Goal: Task Accomplishment & Management: Use online tool/utility

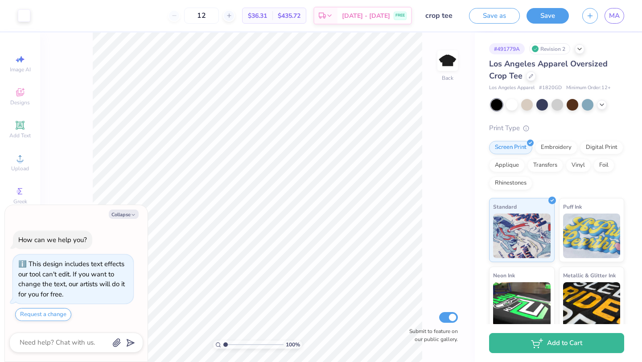
type textarea "x"
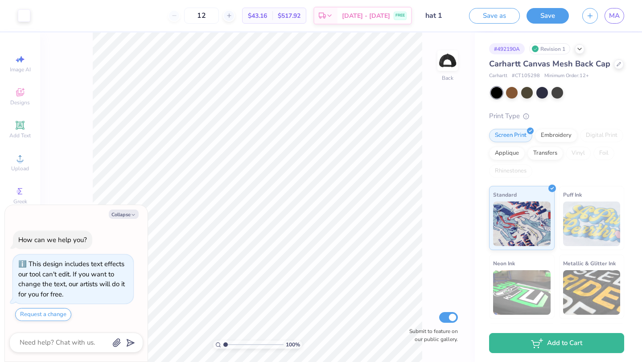
type textarea "x"
click at [423, 138] on input "4.00" at bounding box center [431, 138] width 32 height 12
type input "5.00"
click at [425, 99] on div "100 % Back W 5.00 5.00 " H 2.06 2.06 " Match to Mockup Center Middle Top Bottom…" at bounding box center [257, 197] width 435 height 329
type textarea "x"
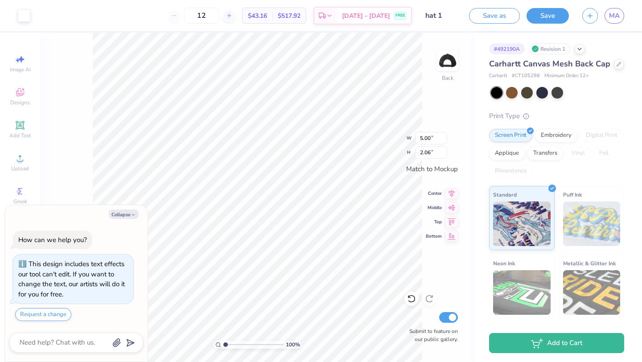
type input "4.86"
type input "2.50"
click at [404, 139] on div "100 % Back W 4.86 4.86 " H 2.50 2.50 " Match to Mockup Center Middle Top Bottom…" at bounding box center [257, 197] width 435 height 329
click at [431, 139] on input "4.86" at bounding box center [431, 138] width 32 height 12
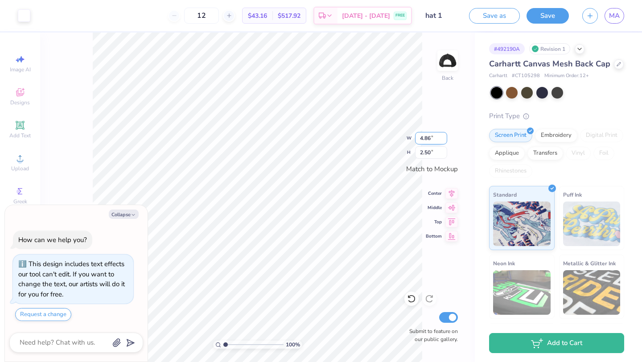
click at [431, 139] on input "4.86" at bounding box center [431, 138] width 32 height 12
click at [402, 137] on div "100 % Back W 4.86 4.86 " H 2.50 2.50 " Match to Mockup Center Middle Top Bottom…" at bounding box center [257, 197] width 435 height 329
type textarea "x"
drag, startPoint x: 434, startPoint y: 136, endPoint x: 416, endPoint y: 136, distance: 17.4
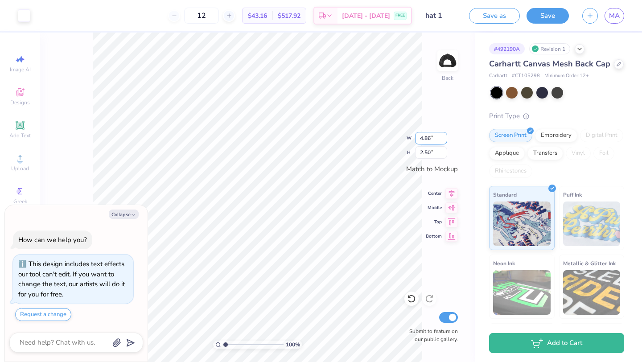
click at [416, 136] on input "4.86" at bounding box center [431, 138] width 32 height 12
type input "5"
click at [406, 140] on div "100 % Back W 4.86 4.86 " H 2.50 2.50 " Match to Mockup Center Middle Top Bottom…" at bounding box center [257, 197] width 435 height 329
type textarea "x"
click at [426, 141] on input "4.86" at bounding box center [431, 138] width 32 height 12
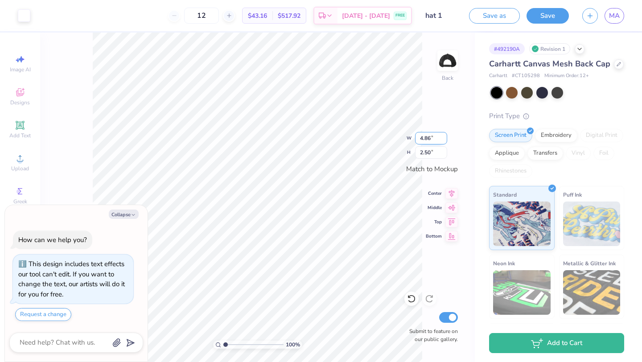
click at [426, 141] on input "4.86" at bounding box center [431, 138] width 32 height 12
type input "4"
type textarea "x"
type input "4.00"
type input "2.06"
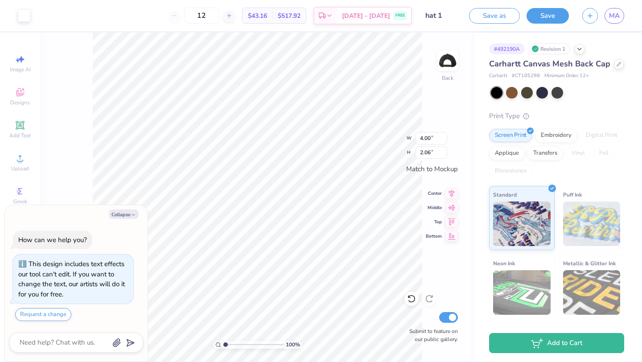
click at [426, 124] on div "100 % Back W 4.00 4.00 " H 2.06 2.06 " Match to Mockup Center Middle Top Bottom…" at bounding box center [257, 197] width 435 height 329
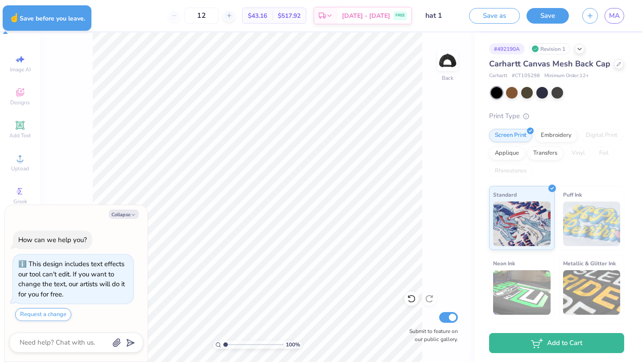
type textarea "x"
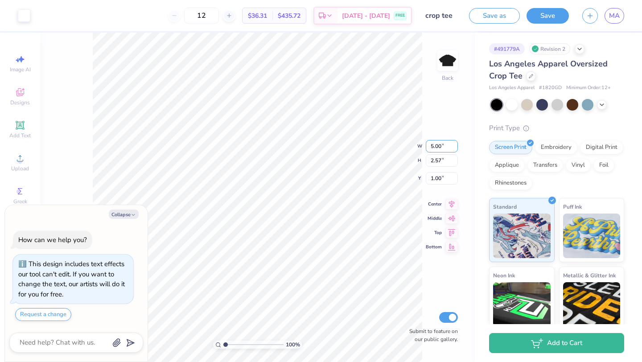
click at [406, 147] on div "100 % Back W 5.00 5.00 " H 2.57 2.57 " Y 1.00 1.00 " Center Middle Top Bottom S…" at bounding box center [257, 197] width 435 height 329
type textarea "x"
click at [430, 133] on input "5.00" at bounding box center [442, 137] width 32 height 12
click at [430, 134] on input "5.00" at bounding box center [442, 137] width 32 height 12
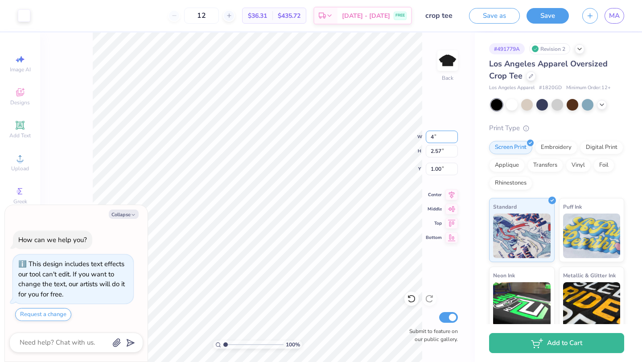
type input "4"
type textarea "x"
type input "4.00"
type input "2.06"
type input "1.26"
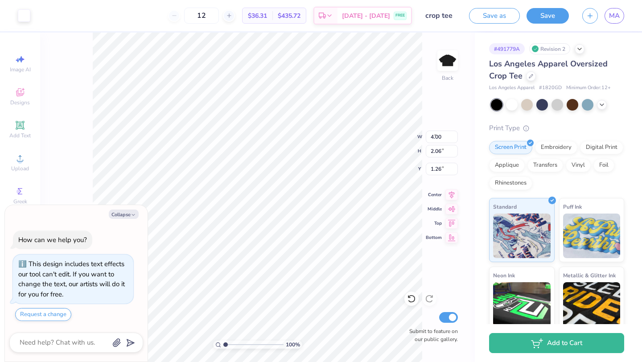
click at [431, 123] on div "100 % Back W 4.00 4 " H 2.06 2.57 " Y 1.26 1.00 " Center Middle Top Bottom Subm…" at bounding box center [257, 197] width 435 height 329
click at [550, 10] on button "Save" at bounding box center [547, 15] width 42 height 16
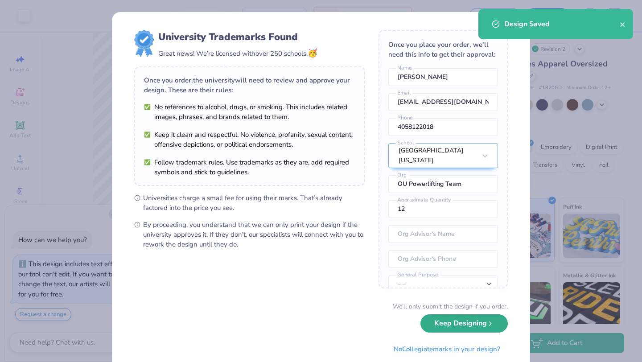
click at [470, 324] on button "Keep Designing" at bounding box center [463, 323] width 87 height 18
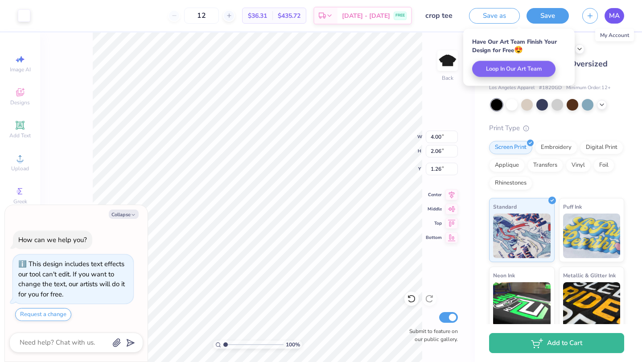
click at [619, 15] on span "MA" at bounding box center [614, 16] width 11 height 10
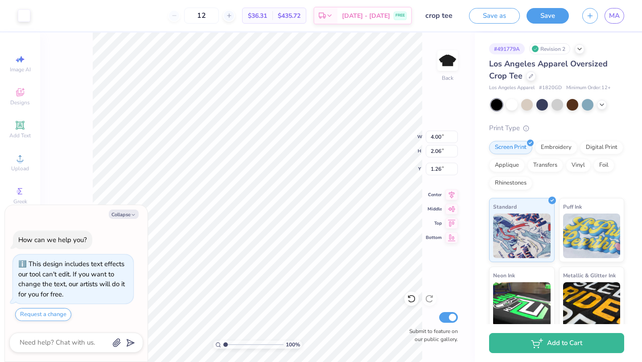
type textarea "x"
click at [622, 13] on link "MA" at bounding box center [614, 16] width 20 height 16
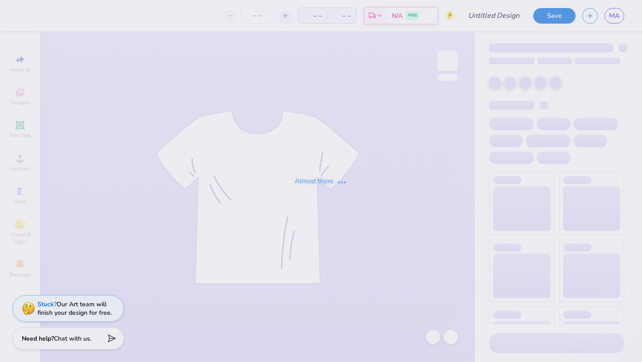
type input "barbell logo hoodie"
type input "12"
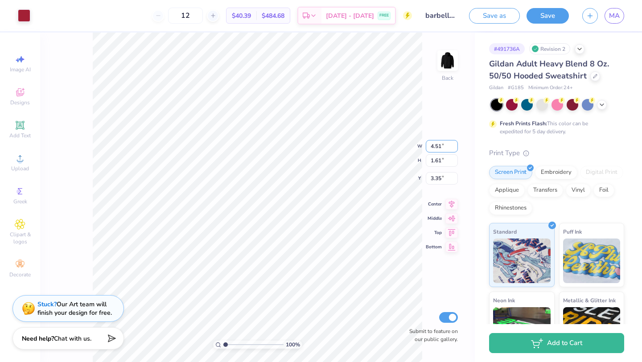
click at [415, 147] on div "100 % Back W 4.51 4.51 " H 1.61 1.61 " Y 3.35 3.35 " Center Middle Top Bottom S…" at bounding box center [257, 197] width 435 height 329
drag, startPoint x: 445, startPoint y: 146, endPoint x: 427, endPoint y: 146, distance: 17.8
click at [427, 146] on input "5.00" at bounding box center [442, 146] width 32 height 12
click at [444, 125] on div "100 % Back W 4 4 " H 2.34 2.34 " Y 3.35 3.35 " Center Middle Top Bottom Submit …" at bounding box center [257, 197] width 435 height 329
type input "4.00"
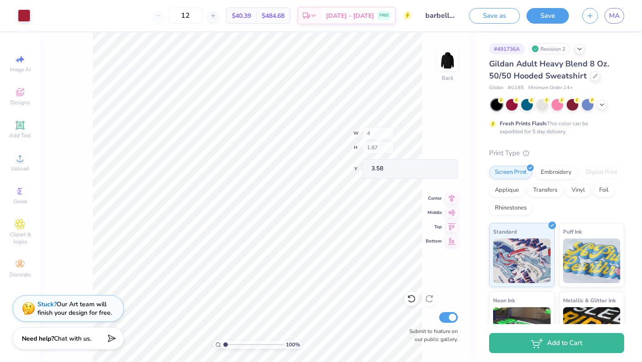
type input "1.87"
type input "3.58"
type input "3.00"
click at [557, 13] on button "Save" at bounding box center [547, 16] width 42 height 16
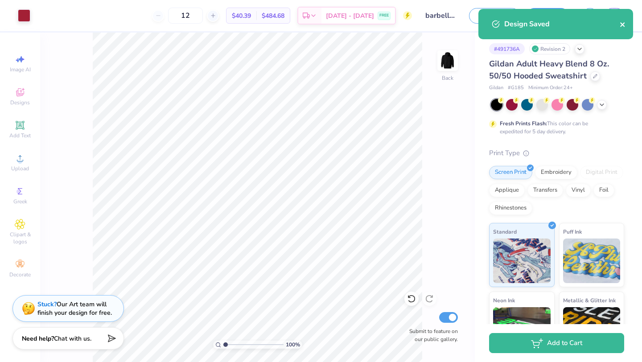
click at [625, 28] on div "Design Saved" at bounding box center [555, 24] width 155 height 30
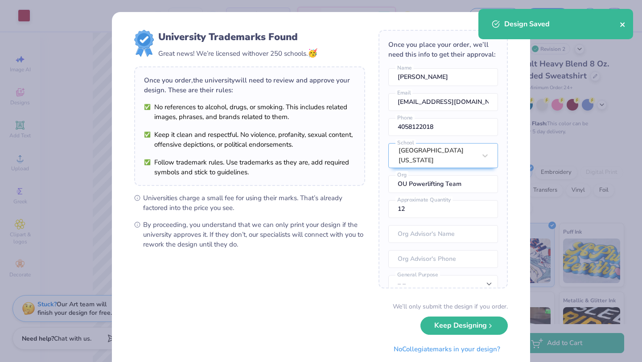
click at [623, 26] on icon "close" at bounding box center [623, 24] width 6 height 7
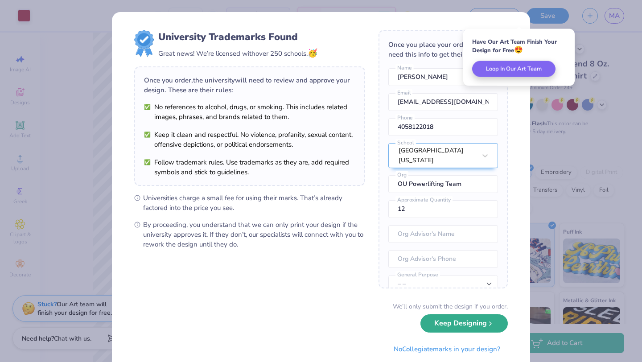
click at [491, 325] on icon "submit" at bounding box center [490, 323] width 7 height 7
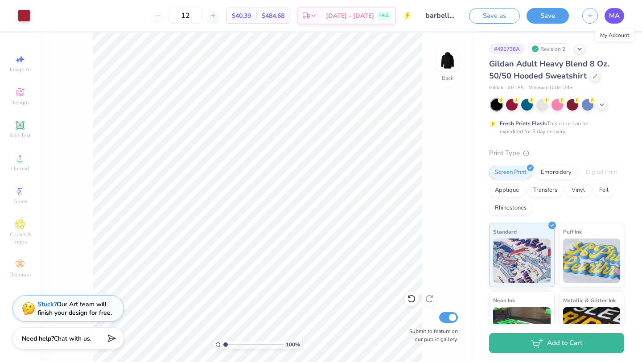
click at [616, 21] on link "MA" at bounding box center [614, 16] width 20 height 16
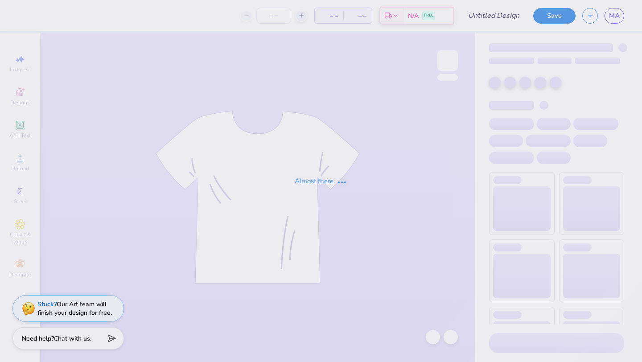
type input "barbell logo hoodie"
type input "12"
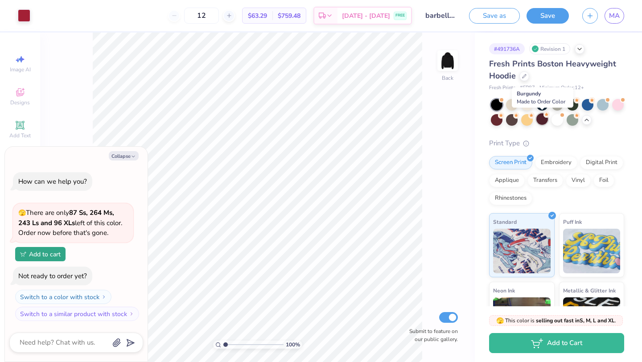
click at [545, 118] on div at bounding box center [542, 119] width 12 height 12
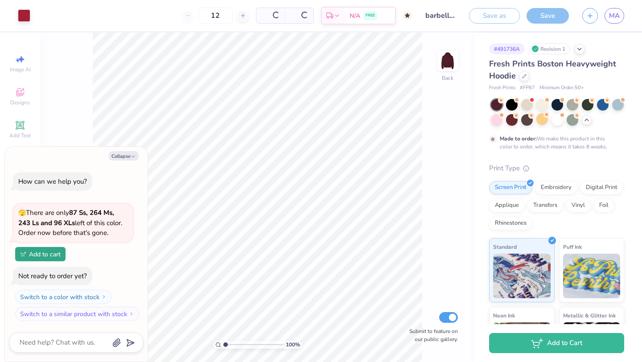
type textarea "x"
type input "50"
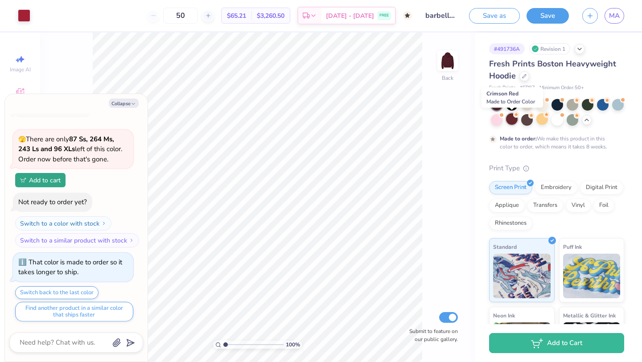
click at [508, 120] on div at bounding box center [512, 119] width 12 height 12
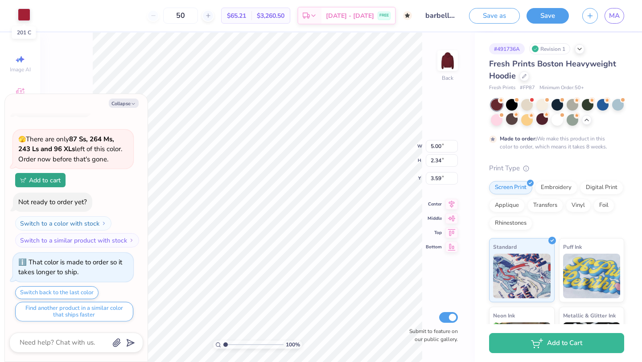
click at [20, 18] on div at bounding box center [24, 14] width 12 height 12
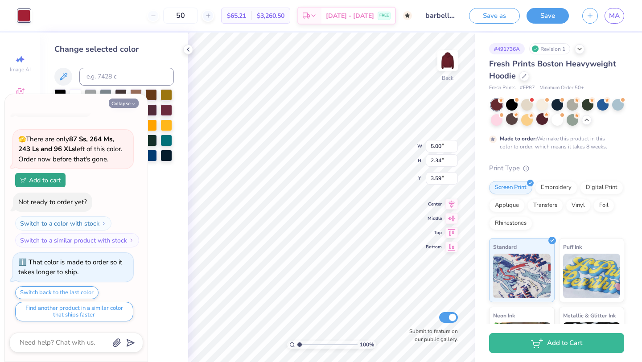
click at [117, 102] on button "Collapse" at bounding box center [124, 103] width 30 height 9
type textarea "x"
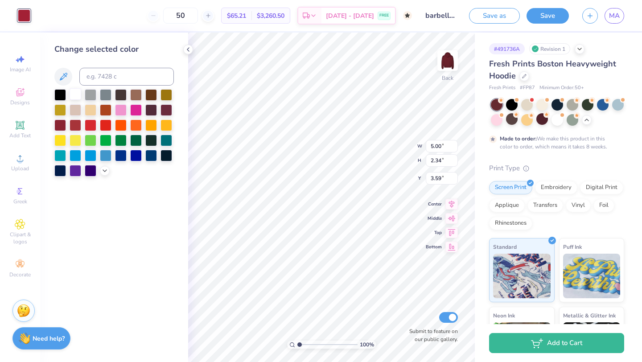
click at [71, 98] on div at bounding box center [76, 94] width 12 height 12
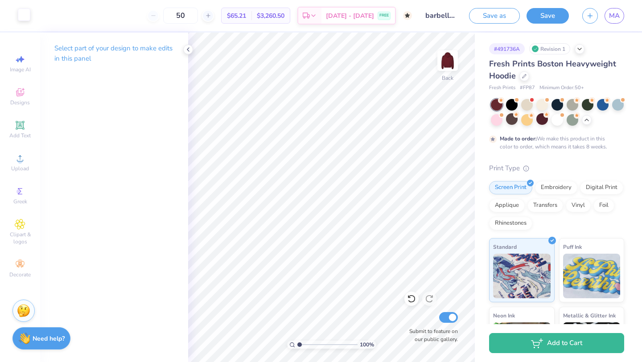
click at [20, 19] on div at bounding box center [24, 14] width 12 height 12
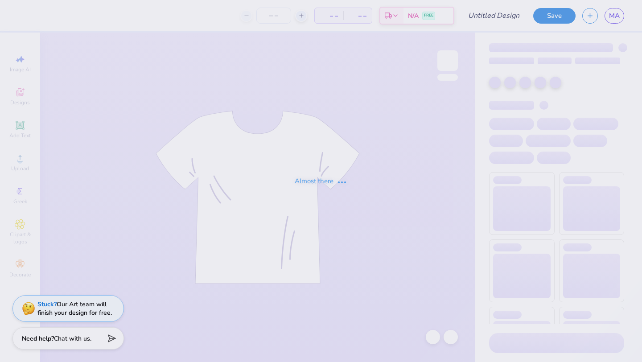
type input "barbell logo hoodie"
type input "12"
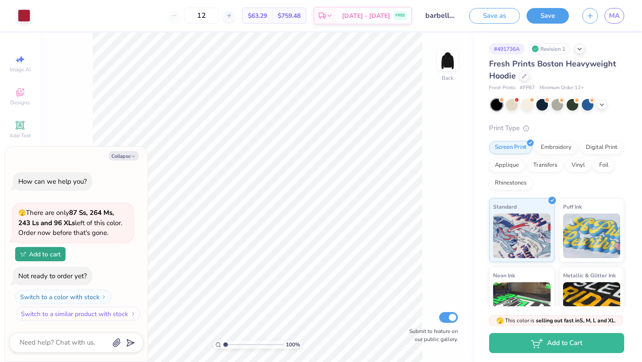
click at [117, 310] on button "Switch to a similar product with stock" at bounding box center [78, 314] width 124 height 14
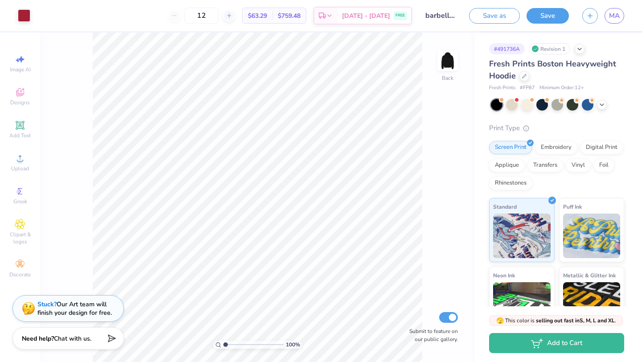
type textarea "x"
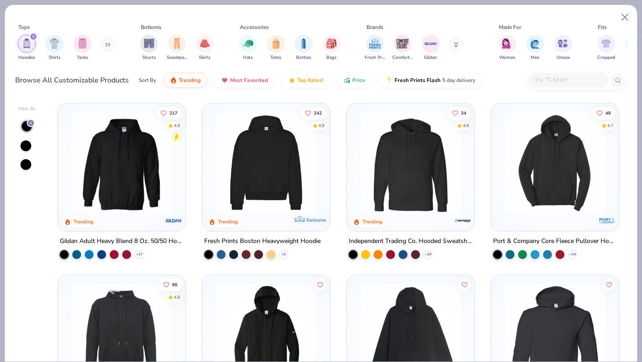
click at [154, 189] on img at bounding box center [122, 162] width 110 height 101
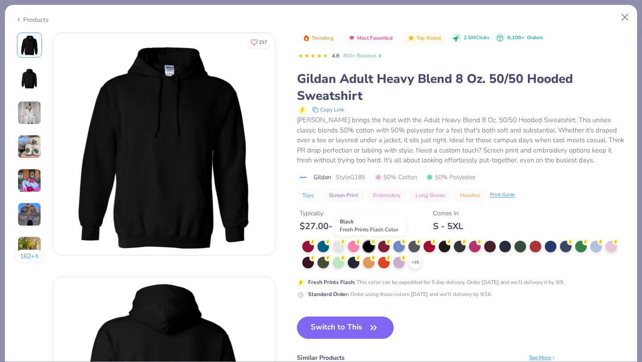
click at [372, 246] on div at bounding box center [369, 247] width 12 height 12
click at [377, 333] on icon "button" at bounding box center [373, 327] width 12 height 12
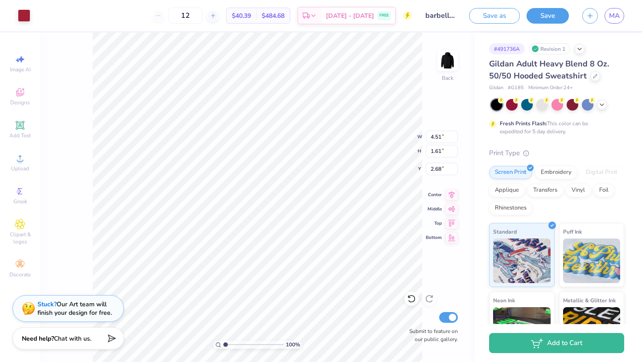
type input "2.19"
type input "3.00"
click at [407, 137] on div "100 % Back W 5.00 5.00 " H 2.44 2.44 " Y 3.00 3.00 " Center Middle Top Bottom S…" at bounding box center [257, 197] width 435 height 329
drag, startPoint x: 444, startPoint y: 137, endPoint x: 425, endPoint y: 137, distance: 19.2
click at [426, 137] on input "5.00" at bounding box center [442, 137] width 32 height 12
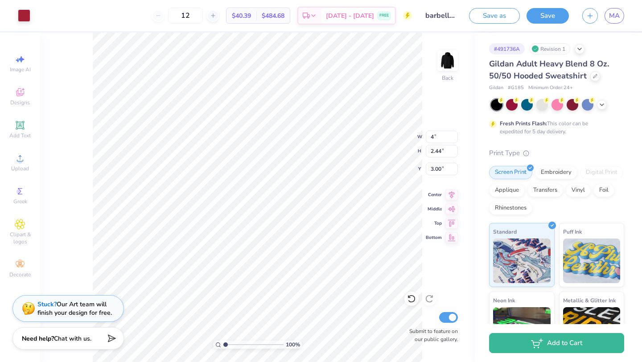
click at [433, 122] on div "100 % Back W 4 4 " H 2.44 2.44 " Y 3.00 3.00 " Center Middle Top Bottom Submit …" at bounding box center [257, 197] width 435 height 329
type input "4.00"
type input "1.95"
type input "3.24"
type input "3.00"
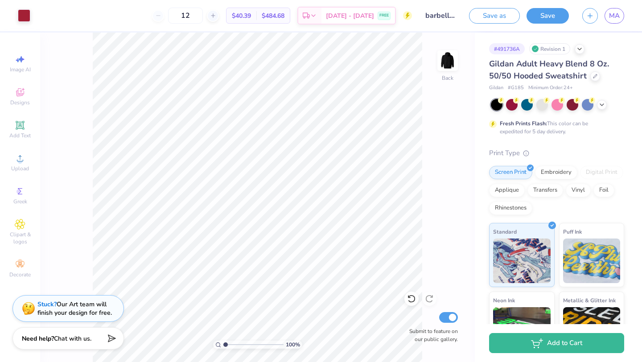
click at [549, 17] on button "Save" at bounding box center [547, 16] width 42 height 16
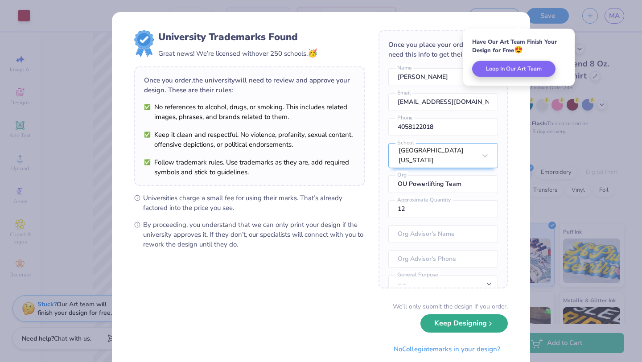
click at [456, 325] on button "Keep Designing" at bounding box center [463, 323] width 87 height 18
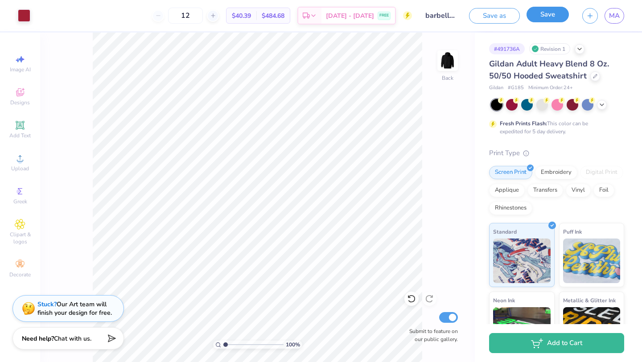
click at [557, 14] on button "Save" at bounding box center [547, 15] width 42 height 16
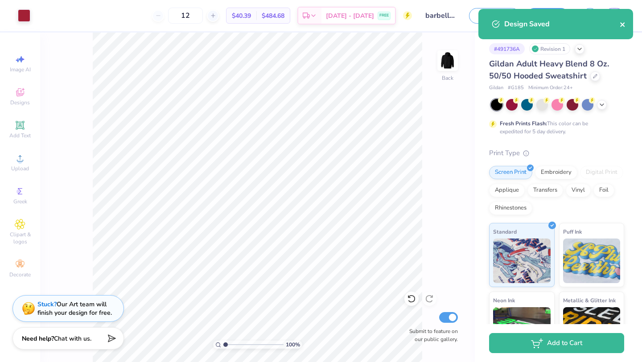
click at [621, 23] on icon "close" at bounding box center [623, 24] width 6 height 7
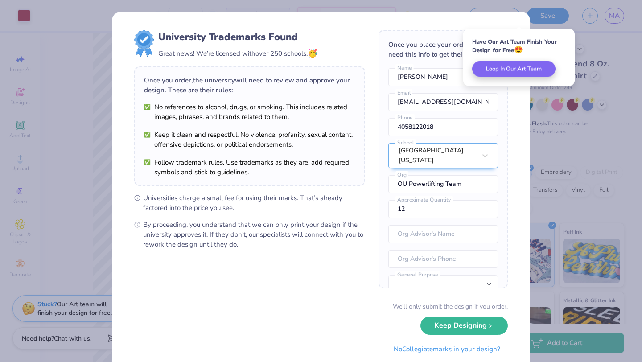
click at [612, 16] on div "University Trademarks Found Great news! We’re licensed with over 250 schools. 🥳…" at bounding box center [321, 181] width 642 height 362
click at [475, 324] on button "Keep Designing" at bounding box center [463, 323] width 87 height 18
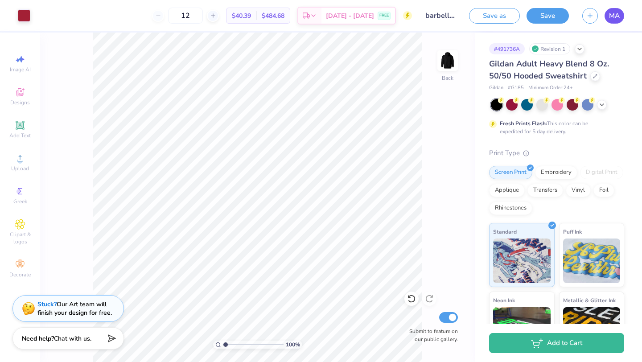
click at [612, 21] on link "MA" at bounding box center [614, 16] width 20 height 16
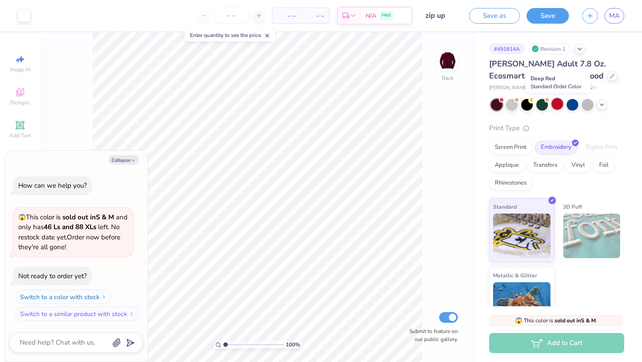
click at [559, 104] on div at bounding box center [557, 104] width 12 height 12
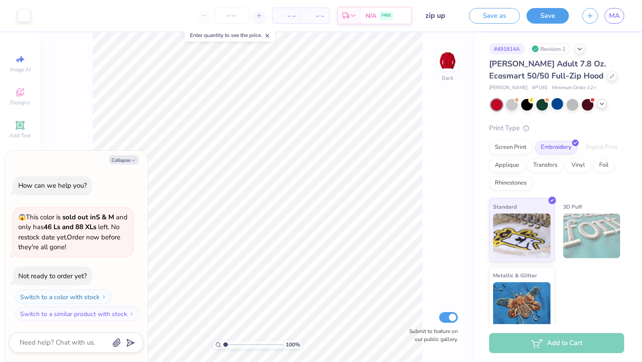
click at [605, 103] on icon at bounding box center [601, 103] width 7 height 7
click at [615, 101] on icon at bounding box center [616, 103] width 7 height 7
click at [615, 101] on div at bounding box center [557, 105] width 133 height 12
click at [602, 103] on icon at bounding box center [601, 103] width 7 height 7
click at [514, 106] on div at bounding box center [512, 104] width 12 height 12
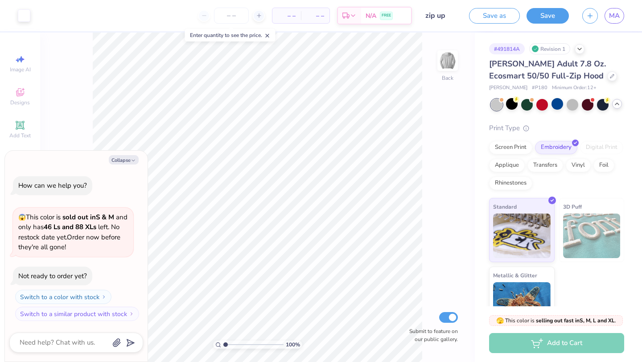
scroll to position [59, 0]
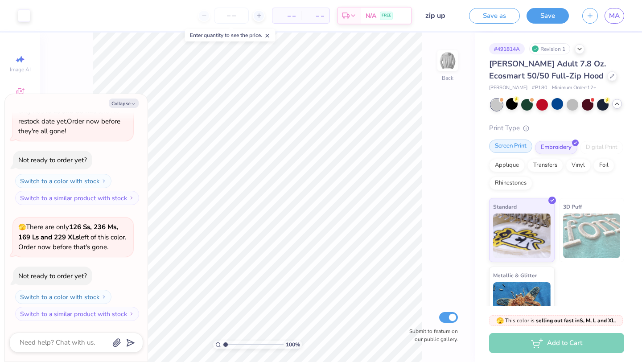
click at [501, 152] on div "Screen Print" at bounding box center [510, 146] width 43 height 13
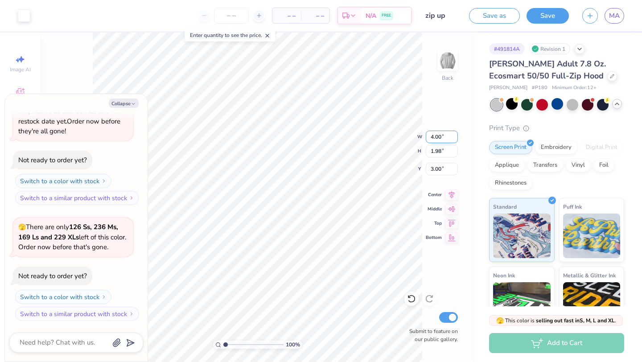
click at [386, 130] on div "100 % Back W 4.00 4.00 " H 1.98 1.98 " Y 3.00 3.00 " Center Middle Top Bottom S…" at bounding box center [257, 197] width 435 height 329
click at [570, 107] on div at bounding box center [573, 104] width 12 height 12
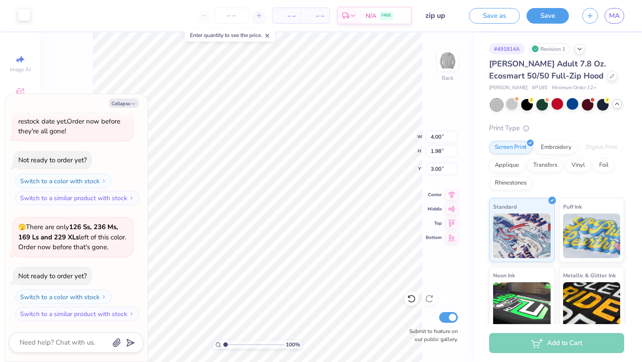
click at [28, 21] on div at bounding box center [24, 14] width 12 height 12
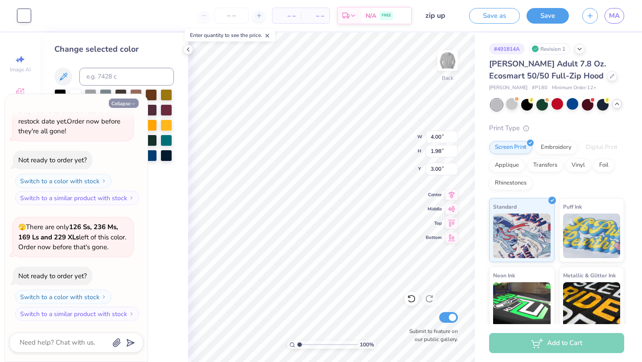
click at [129, 105] on button "Collapse" at bounding box center [124, 103] width 30 height 9
type textarea "x"
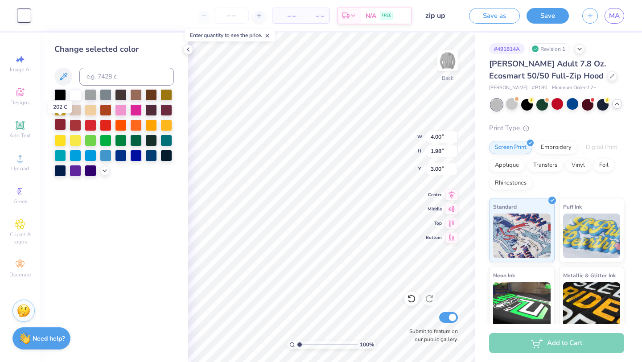
click at [63, 125] on div at bounding box center [60, 125] width 12 height 12
click at [72, 90] on div at bounding box center [76, 94] width 12 height 12
click at [526, 107] on div at bounding box center [527, 104] width 12 height 12
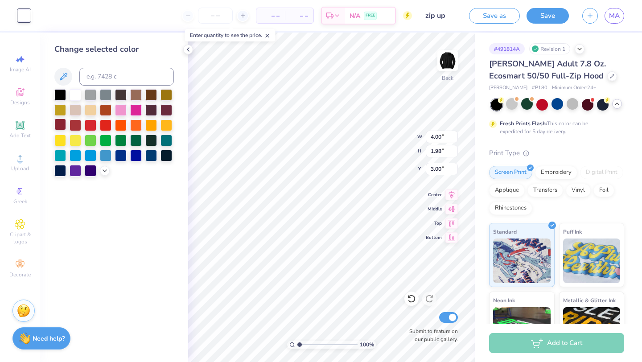
click at [56, 125] on div at bounding box center [60, 125] width 12 height 12
click at [181, 62] on div "Change selected color" at bounding box center [114, 197] width 148 height 329
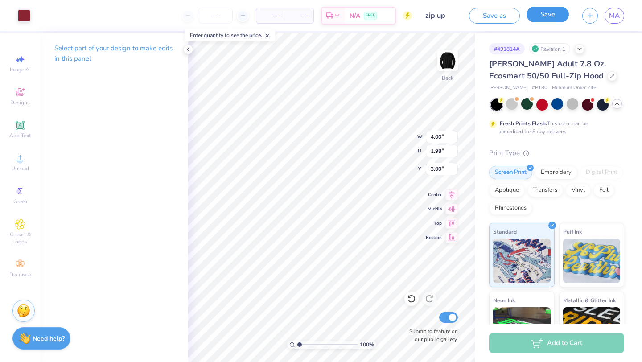
click at [552, 10] on button "Save" at bounding box center [547, 15] width 42 height 16
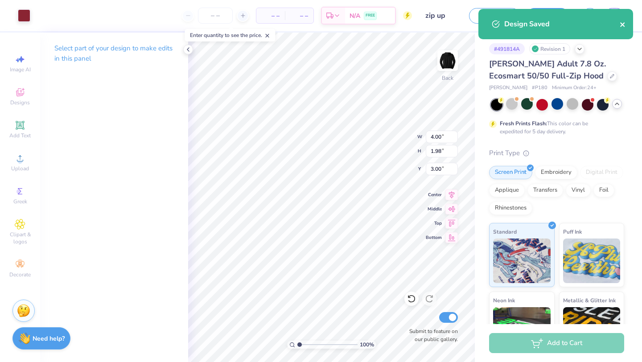
click at [625, 25] on icon "close" at bounding box center [623, 24] width 6 height 7
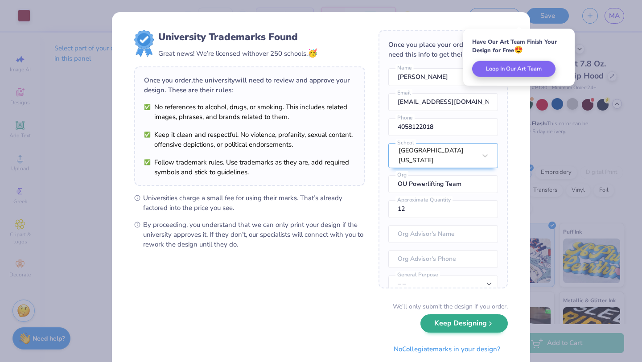
click at [473, 333] on div "We’ll only submit the design if you order. Keep Designing No Collegiate marks i…" at bounding box center [321, 330] width 374 height 56
click at [473, 329] on button "Keep Designing" at bounding box center [463, 323] width 87 height 18
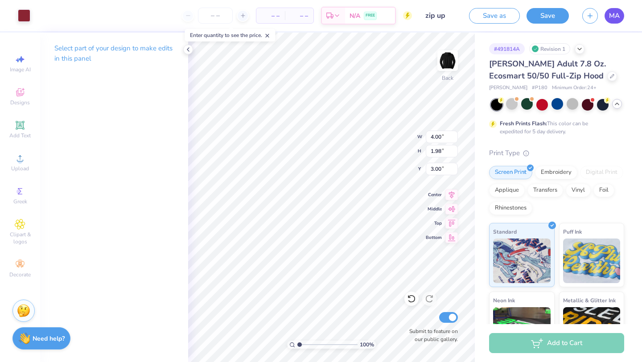
click at [612, 16] on span "MA" at bounding box center [614, 16] width 11 height 10
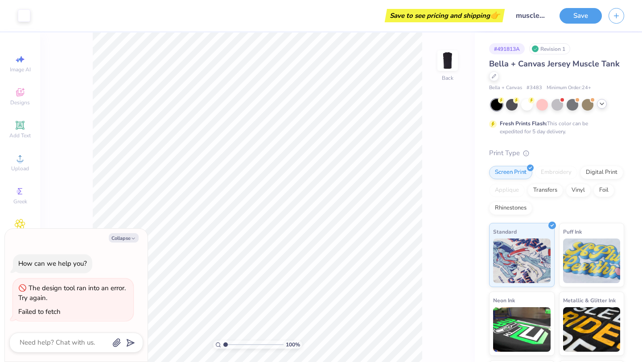
click at [605, 105] on div at bounding box center [602, 104] width 10 height 10
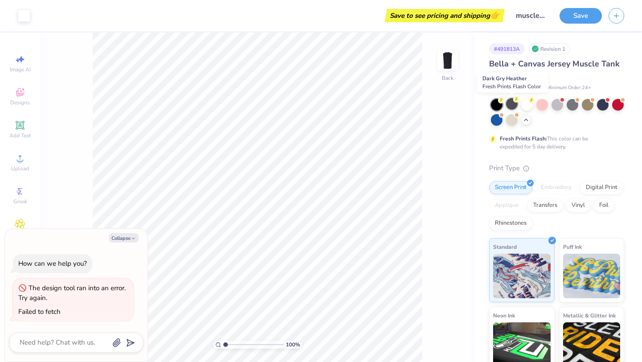
click at [513, 106] on div at bounding box center [512, 104] width 12 height 12
click at [417, 164] on div "100 % Back W 5.00 5.00 " H 2.54 2.54 " Y 2.70 2.70 " Center Middle Top Bottom" at bounding box center [257, 197] width 435 height 329
type textarea "x"
click at [440, 164] on input "5.00" at bounding box center [442, 163] width 32 height 12
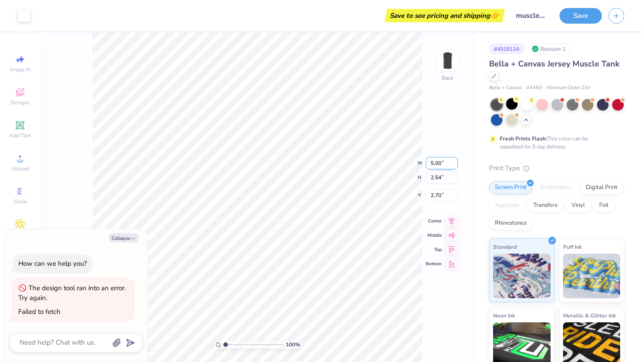
click at [440, 164] on input "5.00" at bounding box center [442, 163] width 32 height 12
type input "4"
click at [446, 138] on div "100 % Back W 4 4 " H 2.54 2.54 " Y 2.70 2.70 " Center Middle Top Bottom" at bounding box center [257, 197] width 435 height 329
type textarea "x"
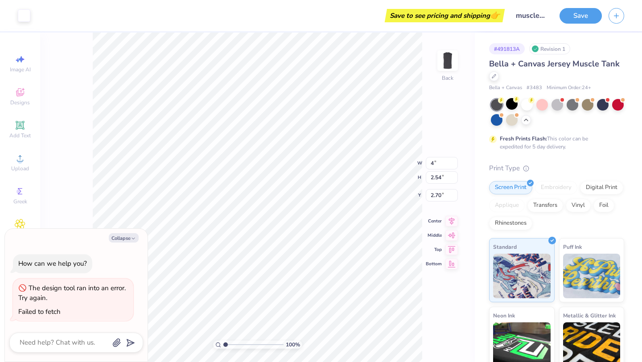
type input "4.00"
type input "2.03"
type input "2.95"
type textarea "x"
type input "2.96"
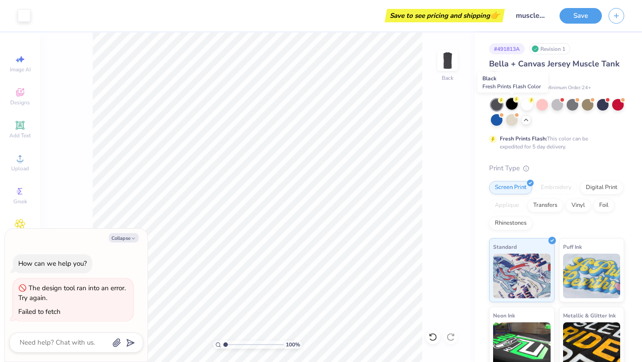
click at [515, 103] on div at bounding box center [512, 104] width 12 height 12
click at [431, 190] on div "100 % Back" at bounding box center [257, 197] width 435 height 329
click at [579, 13] on button "Save" at bounding box center [580, 15] width 42 height 16
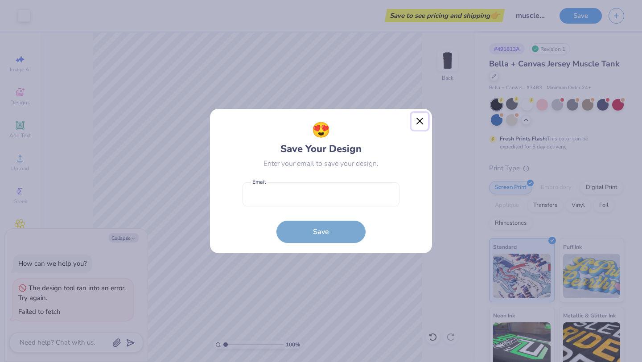
click at [419, 118] on button "Close" at bounding box center [419, 121] width 17 height 17
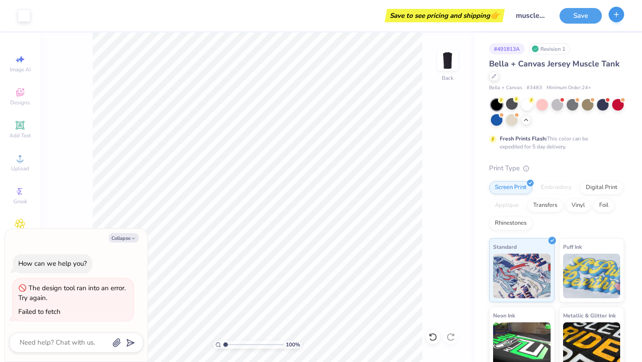
type textarea "x"
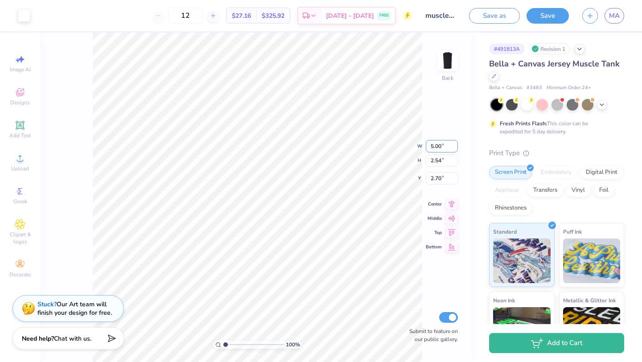
click at [420, 148] on div "100 % Back W 5.00 5.00 " H 2.54 2.54 " Y 2.70 2.70 " Center Middle Top Bottom S…" at bounding box center [257, 197] width 435 height 329
click at [438, 148] on input "5.00" at bounding box center [442, 146] width 32 height 12
type input "4.00"
type input "2.03"
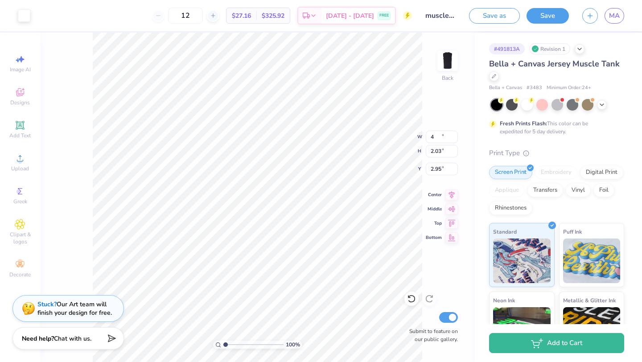
type input "2.95"
click at [439, 123] on div "100 % Back W 4.00 4.00 " H 2.03 2.03 " Y 2.95 2.95 " Center Middle Top Bottom S…" at bounding box center [257, 197] width 435 height 329
click at [599, 103] on icon at bounding box center [601, 103] width 7 height 7
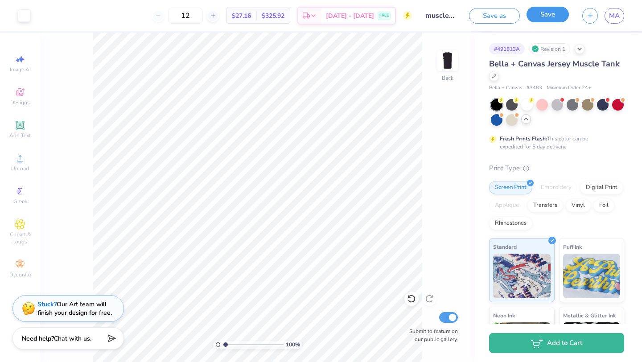
click at [545, 12] on button "Save" at bounding box center [547, 15] width 42 height 16
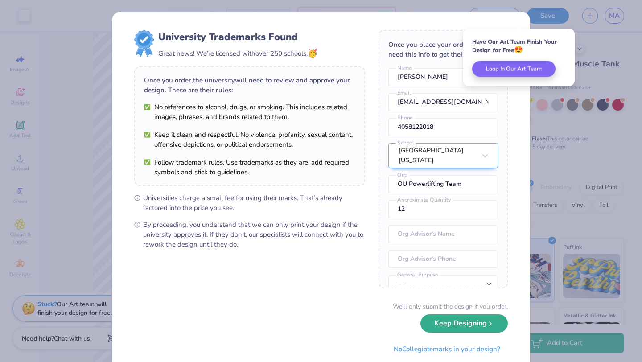
click at [459, 325] on button "Keep Designing" at bounding box center [463, 323] width 87 height 18
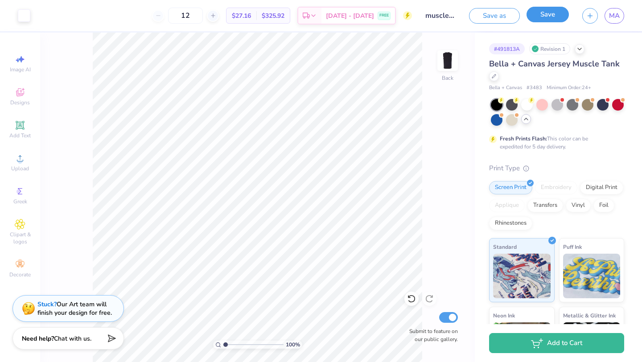
click at [533, 21] on button "Save" at bounding box center [547, 15] width 42 height 16
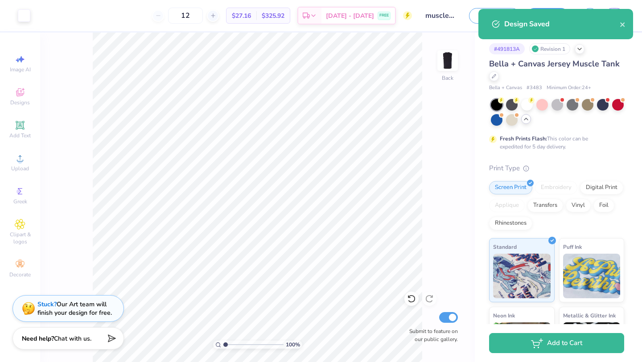
click at [607, 16] on div "Design Saved" at bounding box center [555, 24] width 155 height 30
click at [623, 30] on div "Design Saved" at bounding box center [555, 24] width 155 height 30
click at [623, 27] on icon "close" at bounding box center [623, 24] width 6 height 7
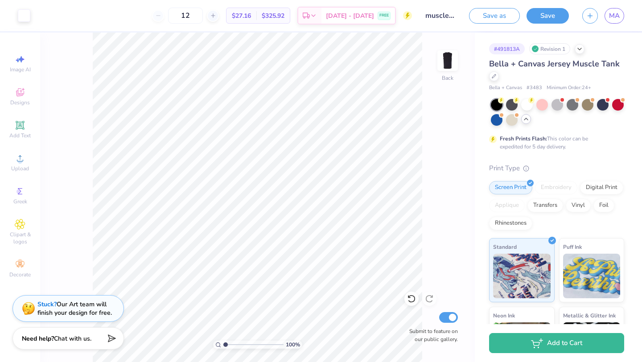
click at [620, 11] on div "Design Saved" at bounding box center [555, 9] width 158 height 4
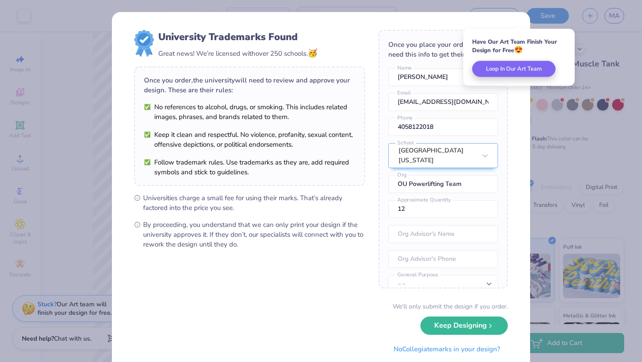
click at [452, 325] on button "Keep Designing" at bounding box center [463, 325] width 87 height 18
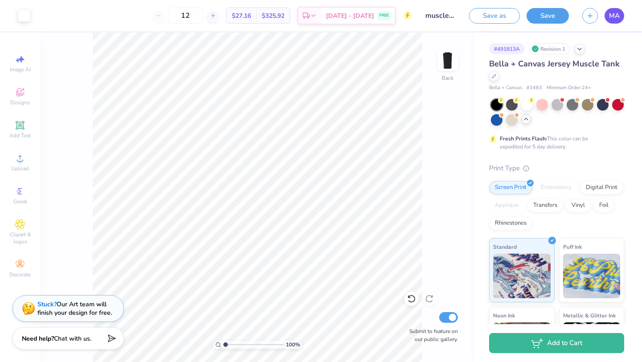
click at [614, 19] on span "MA" at bounding box center [614, 16] width 11 height 10
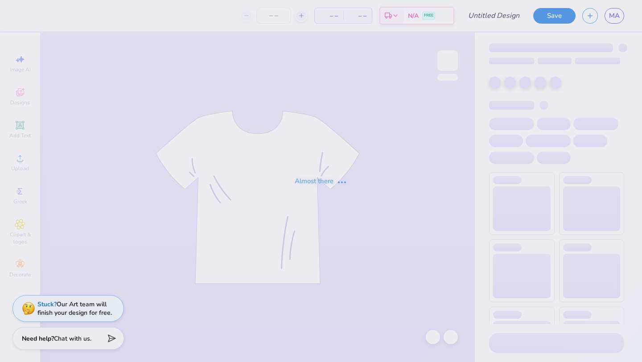
type input "backpack"
type input "12"
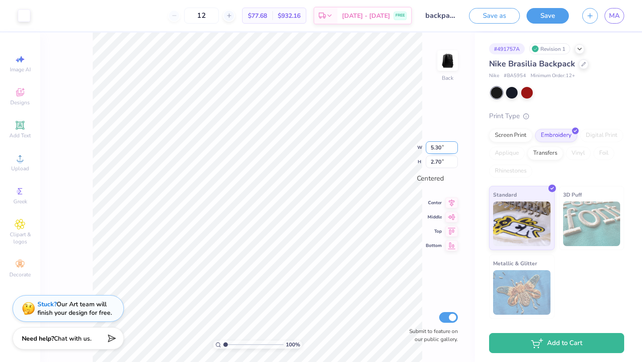
drag, startPoint x: 449, startPoint y: 149, endPoint x: 427, endPoint y: 149, distance: 21.8
click at [427, 149] on input "5.30" at bounding box center [442, 147] width 32 height 12
click at [427, 116] on div "100 % Back W 4 4 " H 2.70 2.70 " Centered Center Middle Top Bottom Submit to fe…" at bounding box center [257, 197] width 435 height 329
type input "4.00"
type input "2.04"
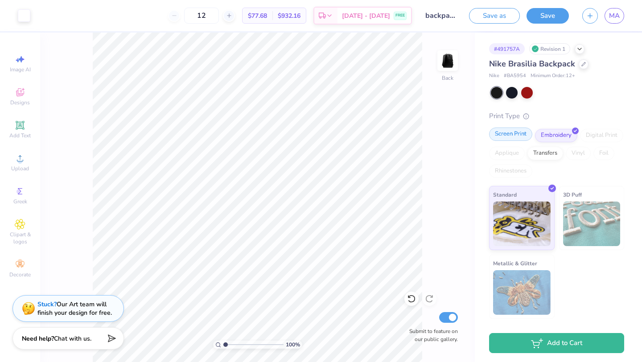
click at [517, 136] on div "Screen Print" at bounding box center [510, 133] width 43 height 13
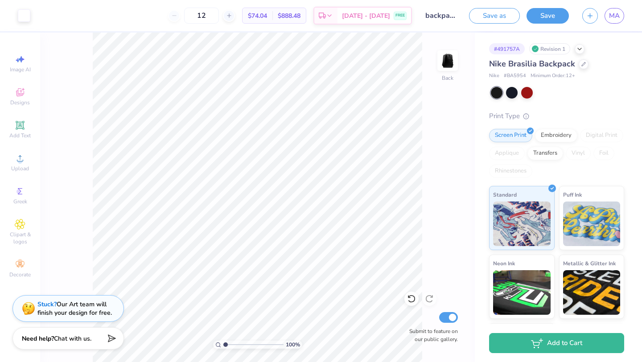
click at [551, 18] on button "Save" at bounding box center [547, 16] width 42 height 16
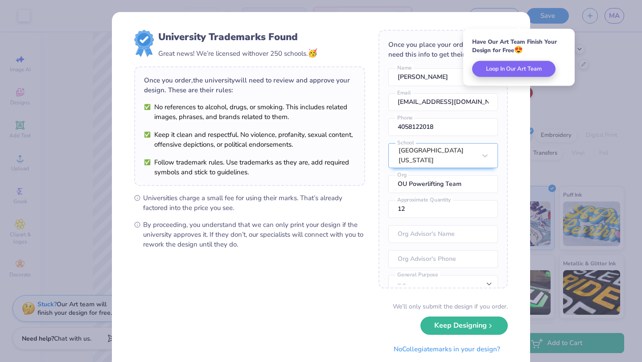
click at [439, 324] on button "Keep Designing" at bounding box center [463, 325] width 87 height 18
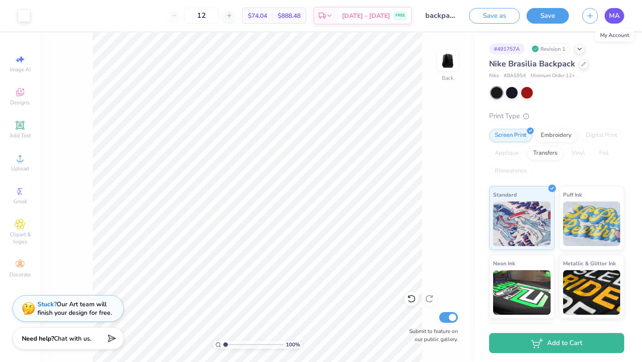
click at [612, 12] on span "MA" at bounding box center [614, 16] width 11 height 10
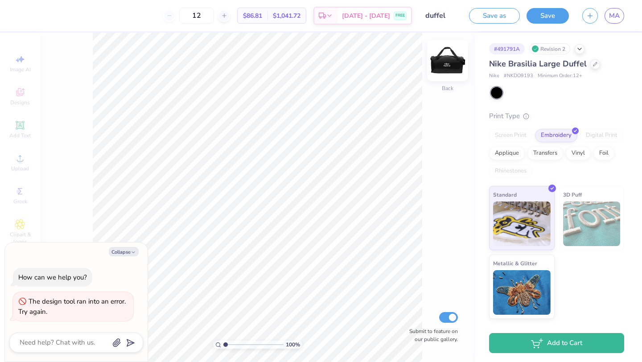
click at [448, 61] on img at bounding box center [448, 61] width 36 height 36
type textarea "x"
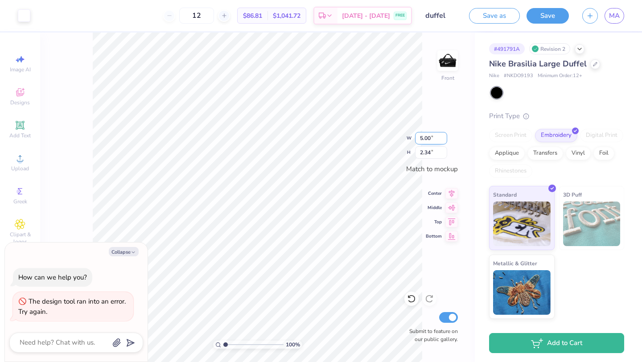
drag, startPoint x: 433, startPoint y: 143, endPoint x: 420, endPoint y: 140, distance: 13.2
click at [420, 140] on input "5.00" at bounding box center [431, 138] width 32 height 12
type input "4"
type textarea "x"
type input "4.00"
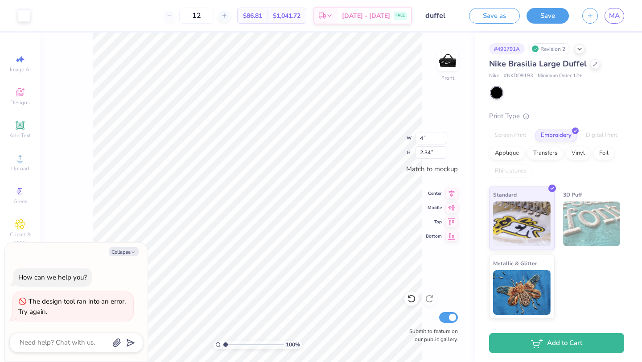
type input "1.87"
click at [428, 99] on div "100 % Front W 4.00 4.00 " H 1.87 1.87 " Match to mockup Center Middle Top Botto…" at bounding box center [257, 197] width 435 height 329
click at [516, 139] on div "Screen Print" at bounding box center [510, 135] width 43 height 13
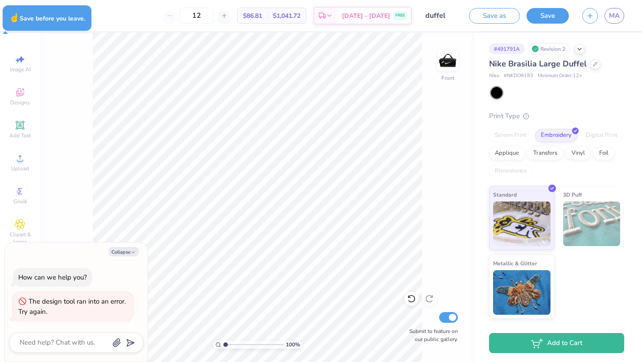
type textarea "x"
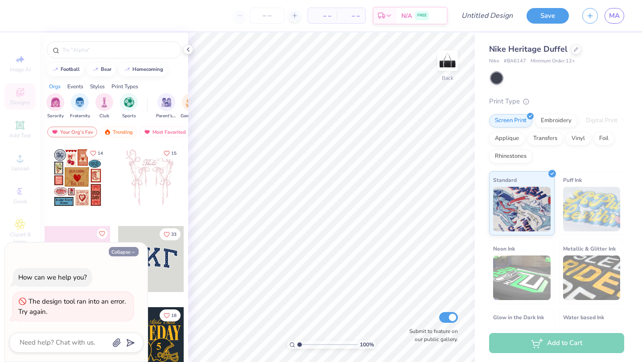
click at [118, 249] on button "Collapse" at bounding box center [124, 251] width 30 height 9
type textarea "x"
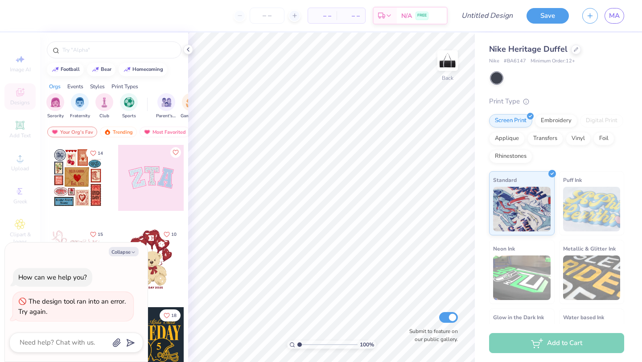
click at [125, 257] on div "Collapse How can we help you? The design tool ran into an error. Try again." at bounding box center [76, 301] width 143 height 119
click at [125, 254] on button "Collapse" at bounding box center [124, 251] width 30 height 9
type textarea "x"
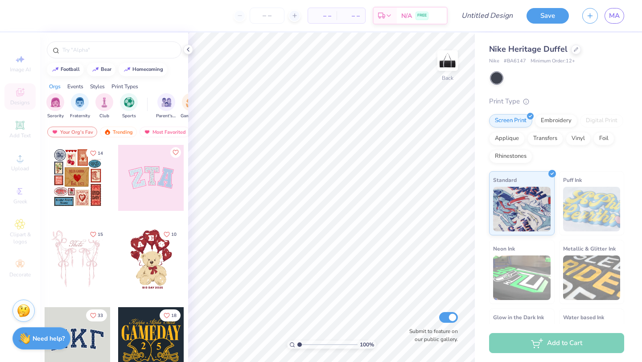
click at [24, 253] on div "Image AI Designs Add Text Upload Greek Clipart & logos Decorate" at bounding box center [19, 165] width 31 height 231
click at [448, 62] on img at bounding box center [448, 61] width 36 height 36
click at [18, 168] on span "Upload" at bounding box center [20, 168] width 18 height 7
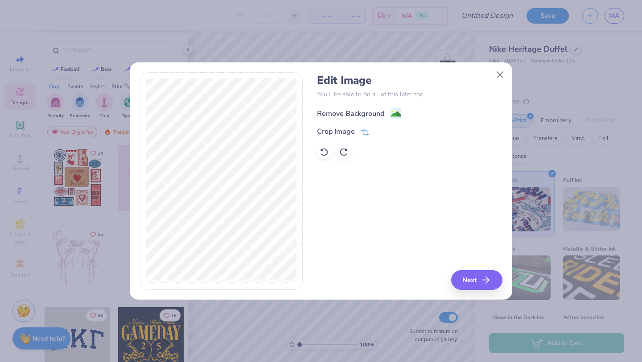
click at [372, 114] on div "Remove Background" at bounding box center [350, 113] width 67 height 11
click at [489, 283] on polyline "button" at bounding box center [490, 280] width 3 height 6
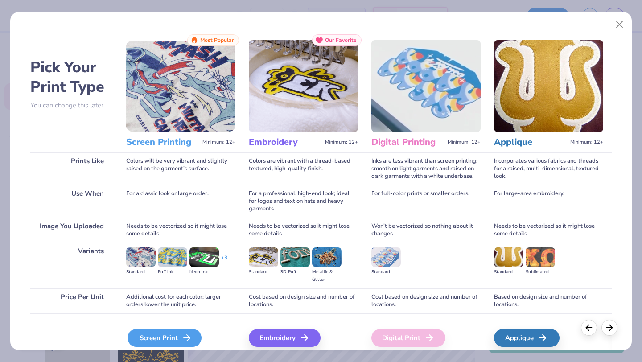
click at [138, 345] on div "Screen Print" at bounding box center [164, 338] width 74 height 18
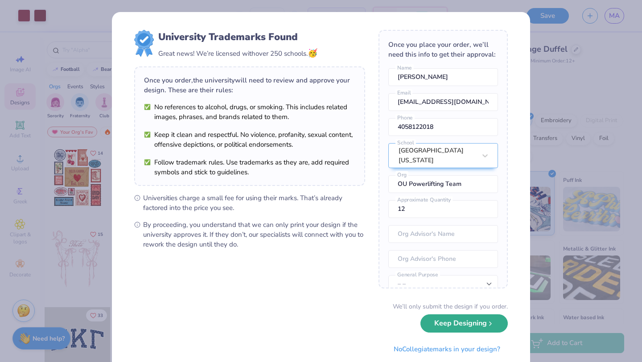
click at [457, 322] on button "Keep Designing" at bounding box center [463, 323] width 87 height 18
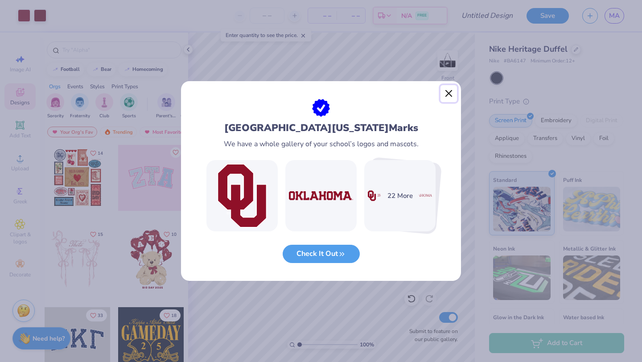
click at [447, 91] on button "Close" at bounding box center [448, 93] width 17 height 17
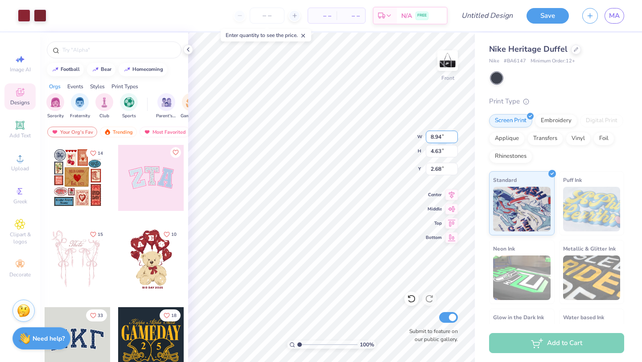
drag, startPoint x: 447, startPoint y: 139, endPoint x: 428, endPoint y: 139, distance: 18.3
click at [428, 139] on input "8.94" at bounding box center [442, 137] width 32 height 12
type input "4"
drag, startPoint x: 443, startPoint y: 134, endPoint x: 431, endPoint y: 134, distance: 12.5
click at [431, 134] on input "8.94" at bounding box center [442, 137] width 32 height 12
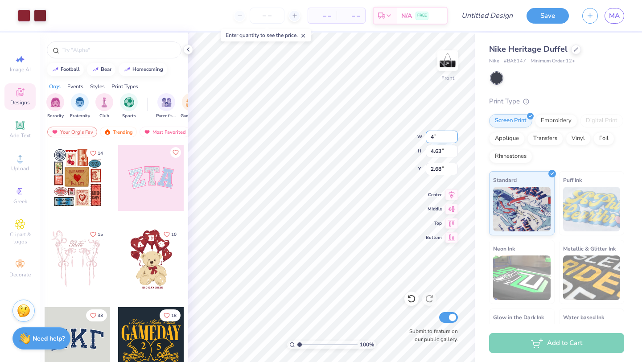
type input "4"
click at [434, 136] on input "8.94" at bounding box center [442, 137] width 32 height 12
type input "4"
type input "6.85"
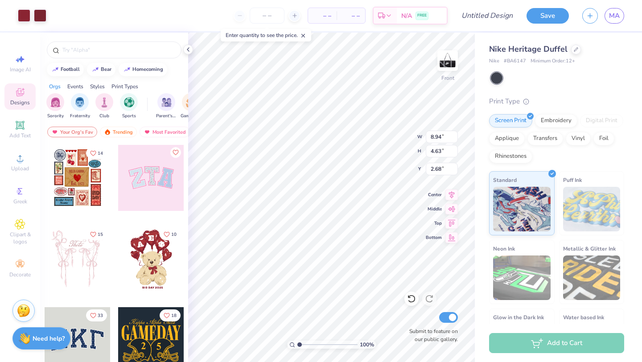
type input "3.55"
type input "3.77"
click at [438, 139] on input "0.14" at bounding box center [442, 137] width 32 height 12
type input "4"
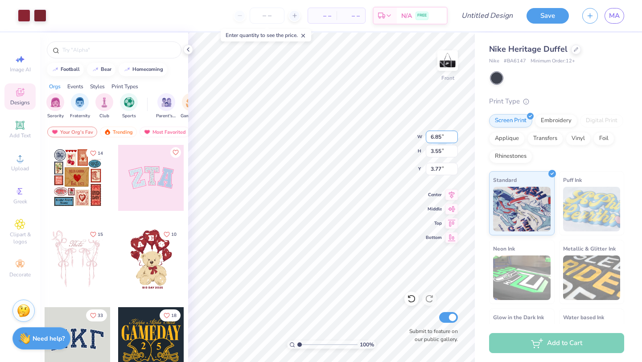
click at [417, 136] on div "100 % Front W 6.85 6.85 " H 3.55 3.55 " Y 3.77 3.77 " Center Middle Top Bottom …" at bounding box center [331, 197] width 287 height 329
click at [29, 21] on div at bounding box center [24, 14] width 12 height 12
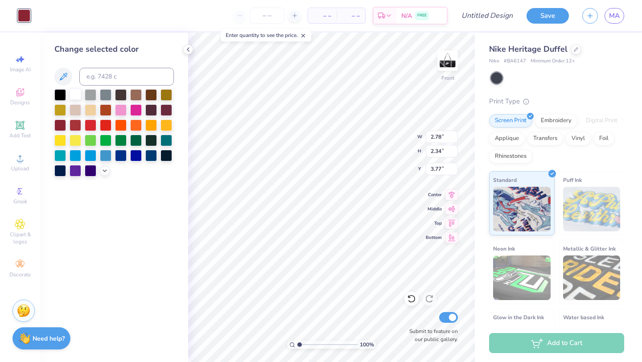
click at [76, 91] on div at bounding box center [76, 94] width 12 height 12
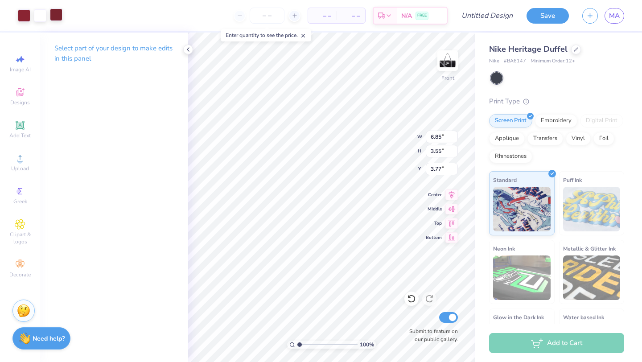
click at [57, 17] on div at bounding box center [56, 14] width 12 height 12
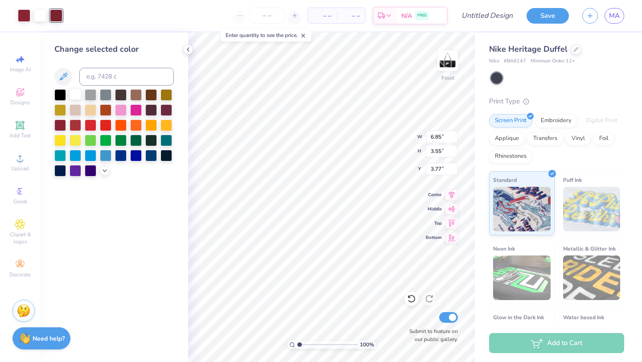
click at [76, 93] on div at bounding box center [76, 94] width 12 height 12
click at [26, 18] on div at bounding box center [24, 14] width 12 height 12
click at [76, 91] on div at bounding box center [76, 94] width 12 height 12
click at [440, 140] on input "6.85" at bounding box center [442, 137] width 32 height 12
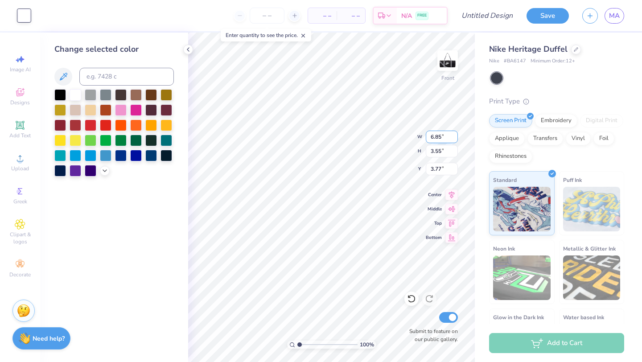
click at [440, 140] on input "6.85" at bounding box center [442, 137] width 32 height 12
type input "4"
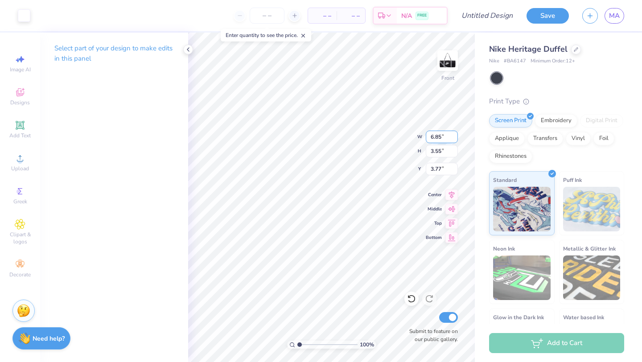
click at [435, 140] on input "6.85" at bounding box center [442, 137] width 32 height 12
click at [454, 140] on input "6.84" at bounding box center [442, 137] width 32 height 12
click at [454, 140] on input "6.83" at bounding box center [442, 137] width 32 height 12
type input "6.01"
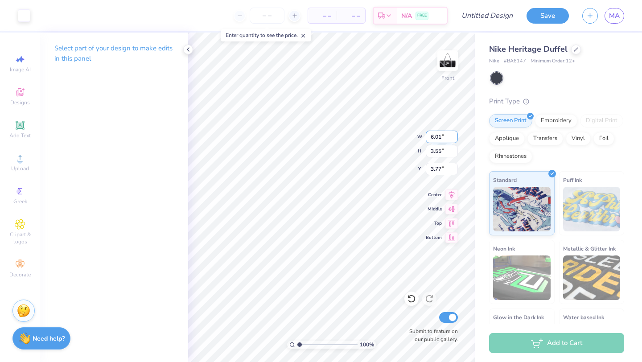
click at [454, 140] on input "6.01" at bounding box center [442, 137] width 32 height 12
click at [191, 48] on icon at bounding box center [188, 49] width 7 height 7
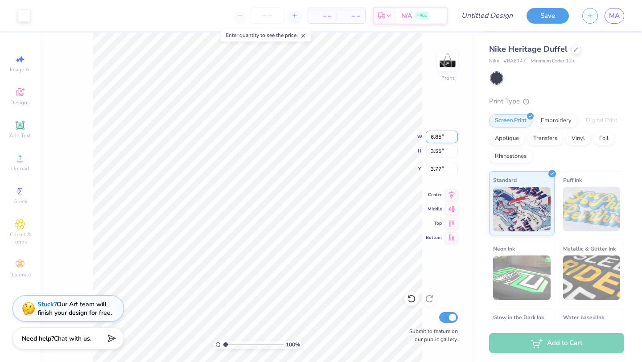
click at [441, 137] on input "6.85" at bounding box center [442, 137] width 32 height 12
click at [440, 137] on input "6.85" at bounding box center [442, 137] width 32 height 12
type input "4"
type input "3.23"
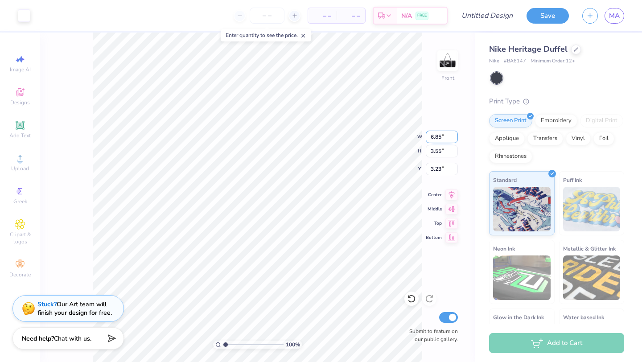
click at [441, 134] on input "6.85" at bounding box center [442, 137] width 32 height 12
type input "6.75"
click at [454, 137] on input "6.75" at bounding box center [442, 137] width 32 height 12
click at [441, 102] on div "100 % Front W 6.75 6.75 " H 3.55 3.55 " Y 3.23 3.23 " Center Middle Top Bottom …" at bounding box center [257, 197] width 435 height 329
type input "3.50"
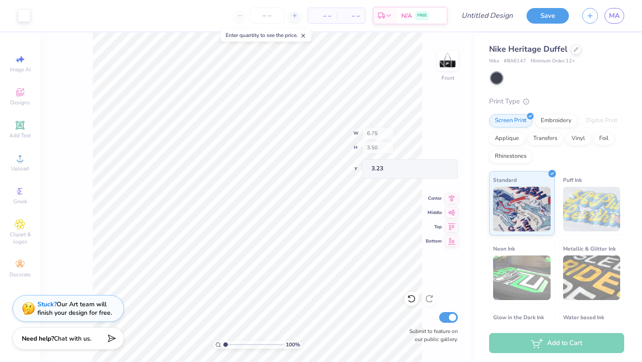
type input "3.25"
click at [438, 134] on input "6.75" at bounding box center [442, 137] width 32 height 12
click at [443, 147] on input "3.50" at bounding box center [442, 151] width 32 height 12
type input "5.00"
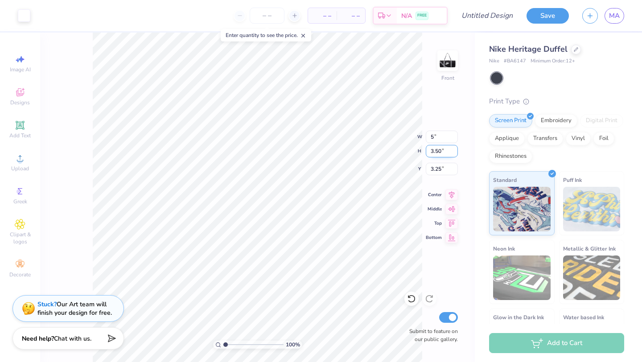
type input "2.59"
type input "3.71"
click at [435, 135] on input "5.00" at bounding box center [442, 137] width 32 height 12
click at [435, 119] on div "100 % Front W 4 4 " H 2.59 2.59 " Y 3.71 3.71 " Center Middle Top Bottom Submit…" at bounding box center [257, 197] width 435 height 329
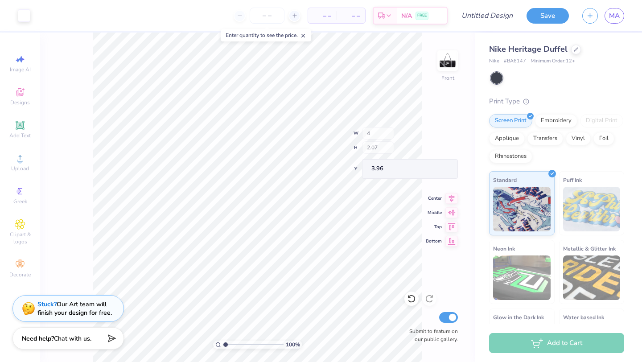
type input "4.00"
type input "2.07"
type input "3.96"
click at [443, 60] on img at bounding box center [448, 61] width 36 height 36
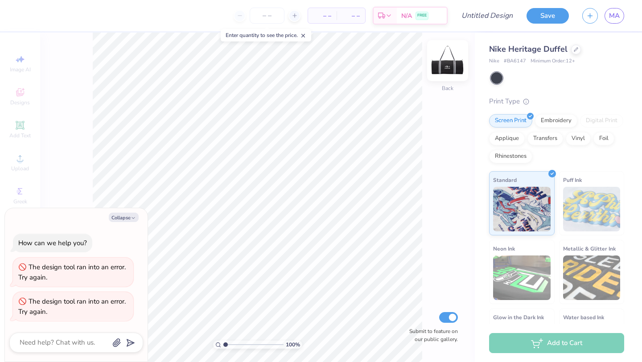
click at [452, 66] on img at bounding box center [448, 61] width 36 height 36
click at [455, 70] on img at bounding box center [448, 61] width 36 height 36
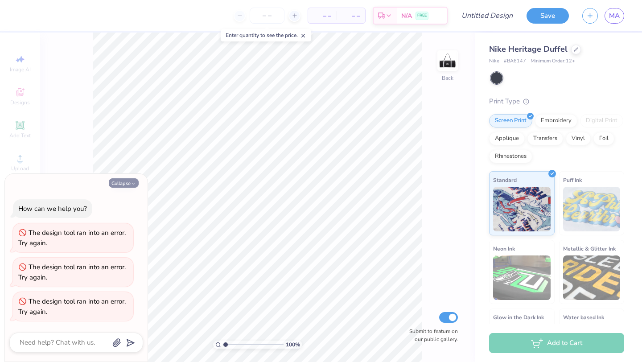
click at [126, 183] on button "Collapse" at bounding box center [124, 182] width 30 height 9
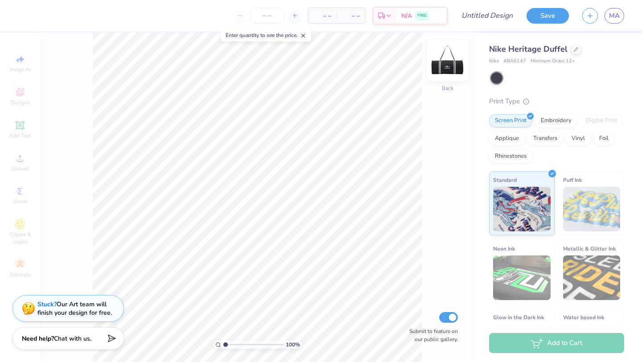
click at [442, 63] on img at bounding box center [448, 61] width 36 height 36
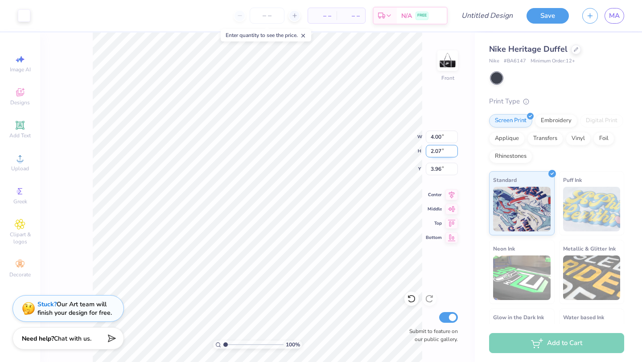
click at [397, 145] on div "100 % Front W 4.00 4.00 " H 2.07 2.07 " Y 3.96 3.96 " Center Middle Top Bottom …" at bounding box center [257, 197] width 435 height 329
click at [540, 14] on button "Save" at bounding box center [547, 15] width 42 height 16
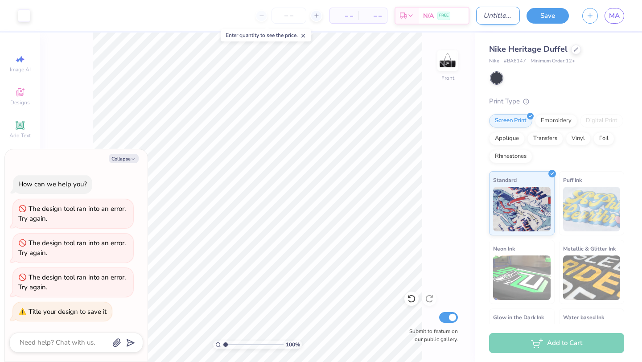
type textarea "x"
click at [501, 18] on input "Design Title" at bounding box center [498, 16] width 44 height 18
type input "n"
type textarea "x"
type input "ne"
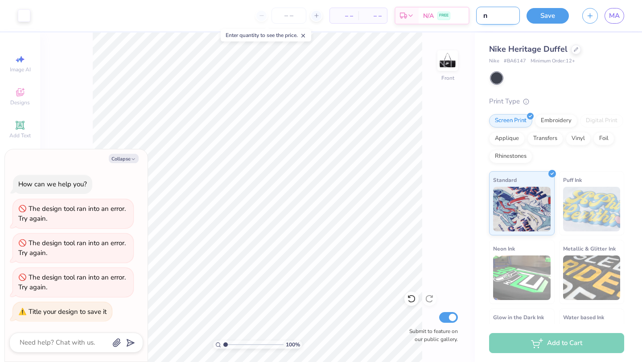
type textarea "x"
type input "new"
type textarea "x"
type input "new"
type textarea "x"
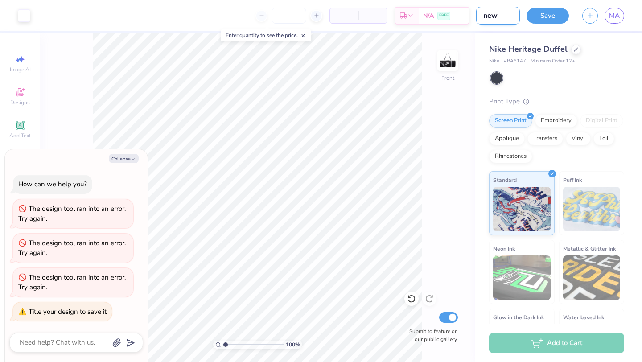
type input "new d"
type textarea "x"
type input "new du"
type textarea "x"
type input "new duf"
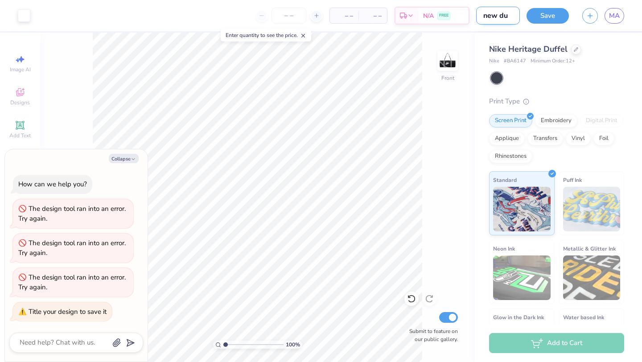
type textarea "x"
type input "new duff"
type textarea "x"
type input "new duffe"
type textarea "x"
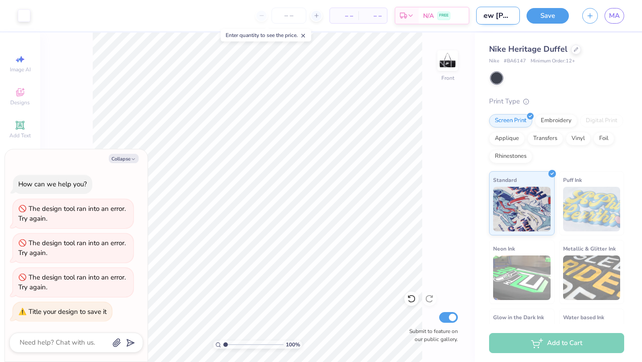
type input "new duffel"
type textarea "x"
type input "new duffel"
click at [542, 17] on button "Save" at bounding box center [547, 15] width 42 height 16
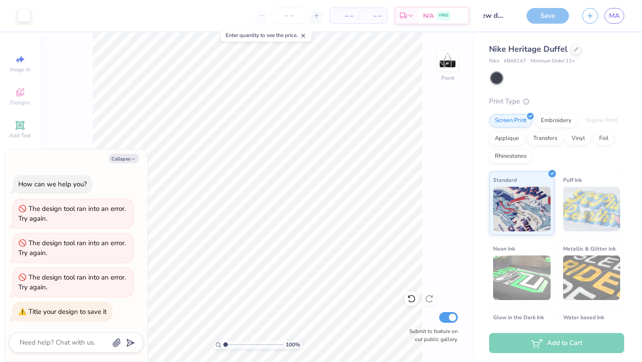
scroll to position [0, 0]
type textarea "x"
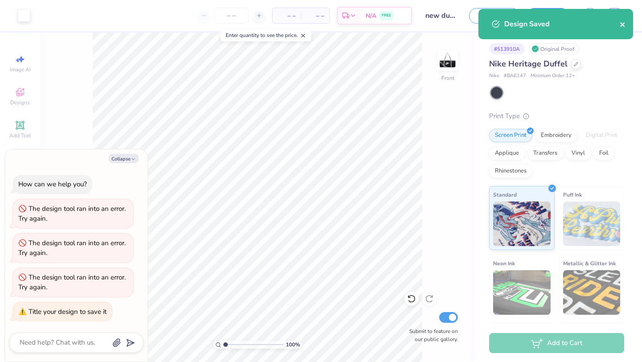
click at [624, 24] on icon "close" at bounding box center [623, 24] width 6 height 7
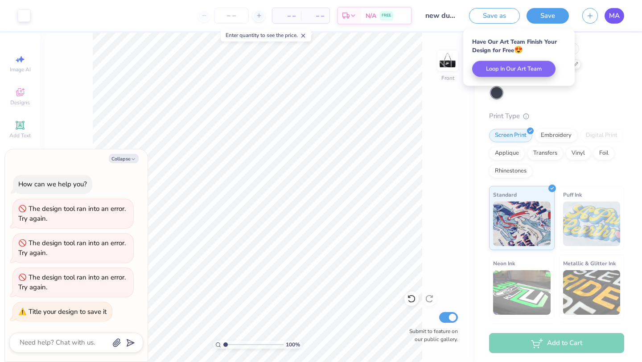
click at [614, 19] on span "MA" at bounding box center [614, 16] width 11 height 10
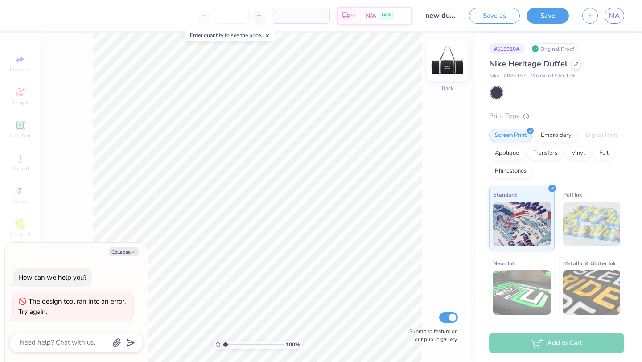
click at [451, 64] on img at bounding box center [448, 61] width 36 height 36
click at [451, 65] on img at bounding box center [448, 61] width 36 height 36
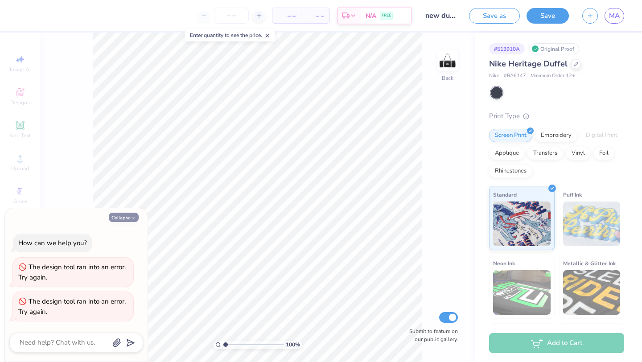
click at [116, 220] on button "Collapse" at bounding box center [124, 217] width 30 height 9
type textarea "x"
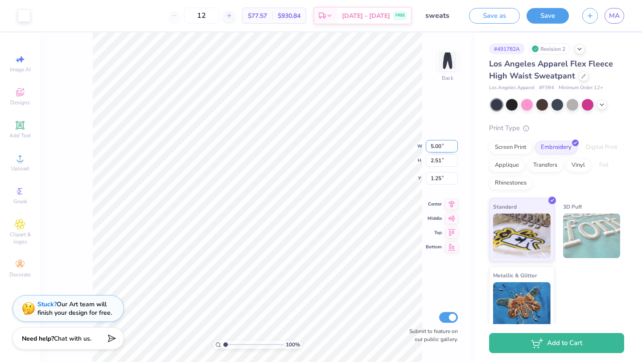
click at [436, 150] on input "5.00" at bounding box center [442, 146] width 32 height 12
click at [437, 150] on input "5.00" at bounding box center [442, 146] width 32 height 12
click at [440, 118] on div "100 % Back W 4 4 " H 2.51 2.51 " Y 1.25 1.25 " Center Middle Top Bottom Submit …" at bounding box center [257, 197] width 435 height 329
type input "4.00"
type input "2.01"
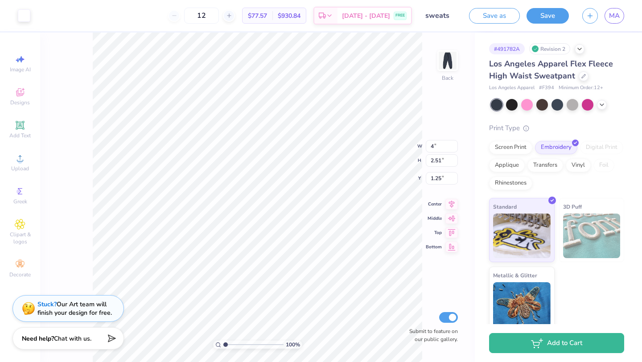
type input "1.50"
click at [521, 151] on div "Screen Print" at bounding box center [510, 146] width 43 height 13
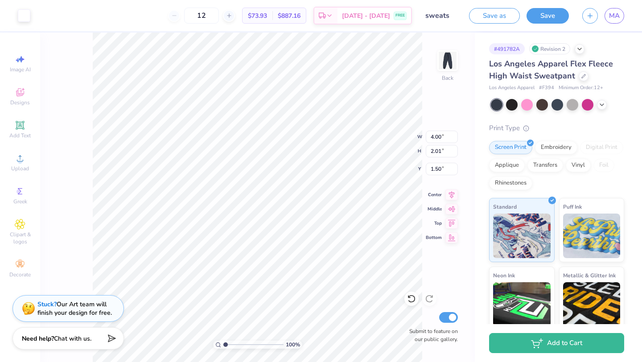
click at [558, 14] on button "Save" at bounding box center [547, 16] width 42 height 16
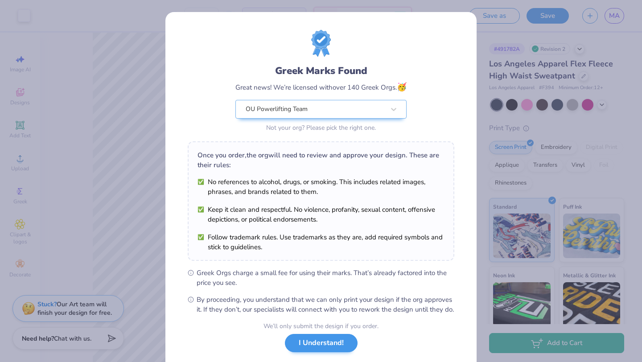
click at [312, 361] on div "We’ll only submit the design if you order. I Understand! No Greek marks in your…" at bounding box center [320, 349] width 115 height 56
click at [320, 350] on button "I Understand!" at bounding box center [321, 343] width 73 height 18
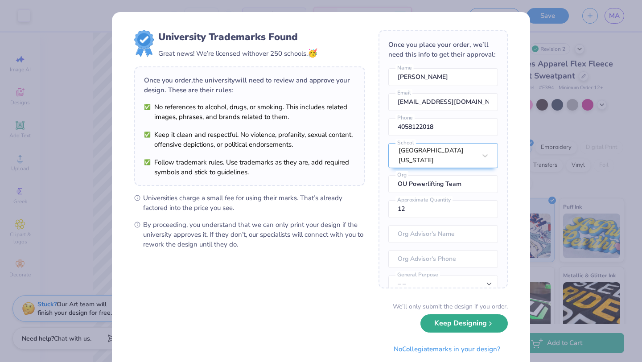
click at [431, 322] on button "Keep Designing" at bounding box center [463, 323] width 87 height 18
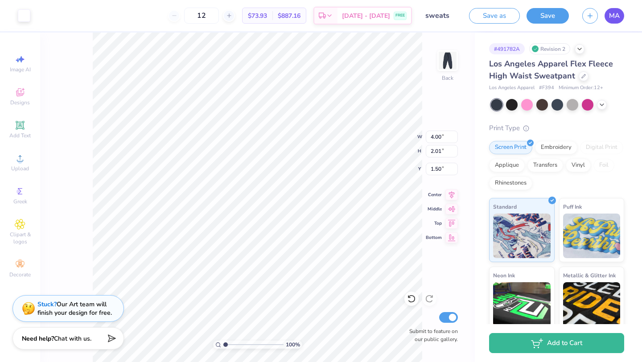
click at [611, 21] on link "MA" at bounding box center [614, 16] width 20 height 16
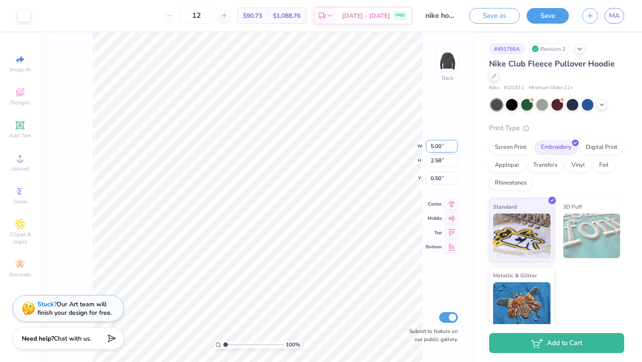
click at [434, 145] on input "5.00" at bounding box center [442, 146] width 32 height 12
type input "4.00"
type input "2.07"
type input "0.76"
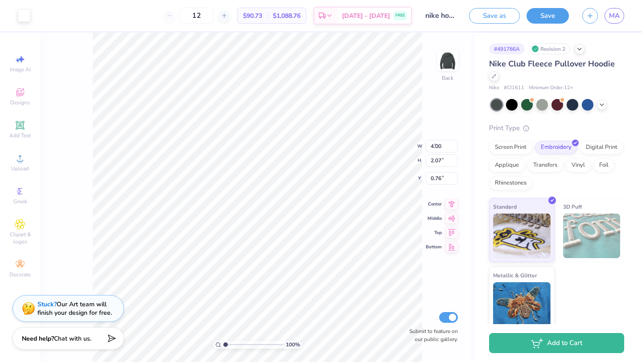
click at [459, 96] on div "100 % Back W 4.00 4 " H 2.07 2.58 " Y 0.76 0.50 " Center Middle Top Bottom Subm…" at bounding box center [257, 197] width 435 height 329
click at [524, 145] on div "Screen Print" at bounding box center [510, 146] width 43 height 13
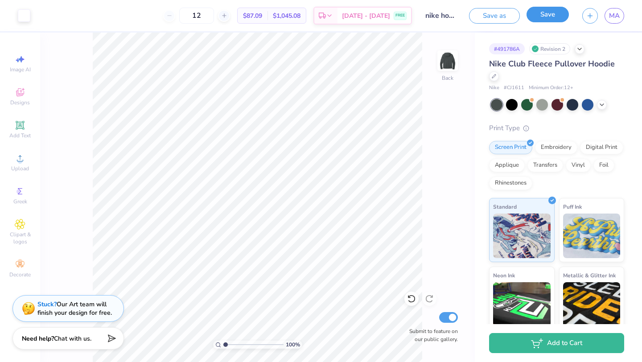
click at [552, 15] on button "Save" at bounding box center [547, 15] width 42 height 16
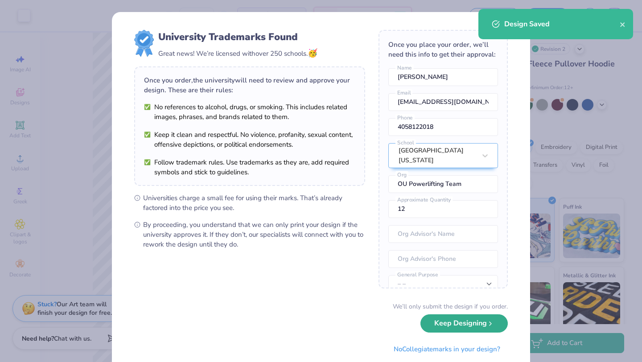
click at [477, 319] on button "Keep Designing" at bounding box center [463, 323] width 87 height 18
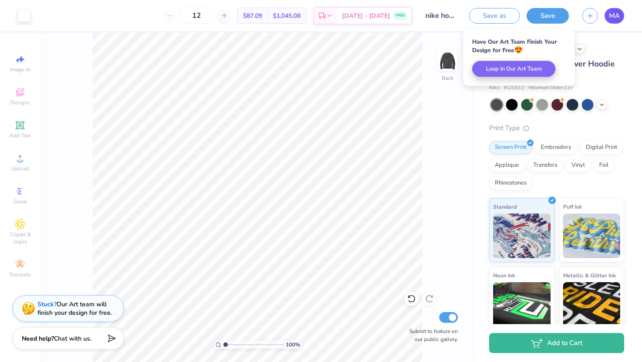
click at [610, 15] on span "MA" at bounding box center [614, 16] width 11 height 10
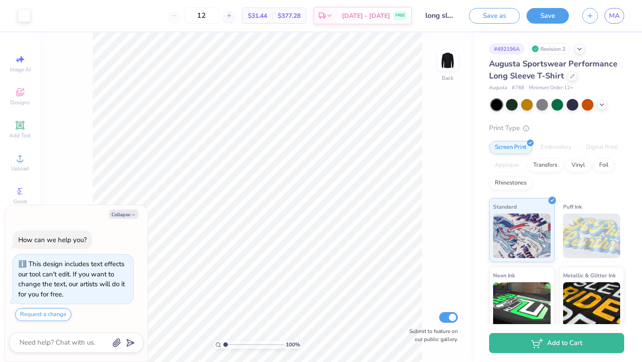
type textarea "x"
click at [437, 145] on input "5.59" at bounding box center [442, 146] width 32 height 12
type input "4"
click at [452, 107] on div "100 % Back W 4 4 " H 2.90 2.90 " Y 3.00 3.00 " Center Middle Top Bottom Submit …" at bounding box center [257, 197] width 435 height 329
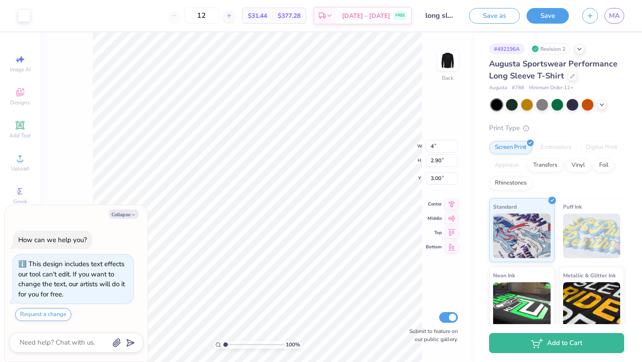
type textarea "x"
type input "4.00"
type input "2.07"
type input "3.41"
type textarea "x"
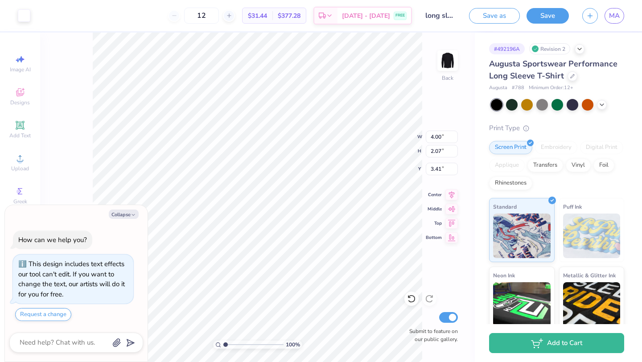
type input "3.00"
click at [603, 101] on icon at bounding box center [601, 103] width 7 height 7
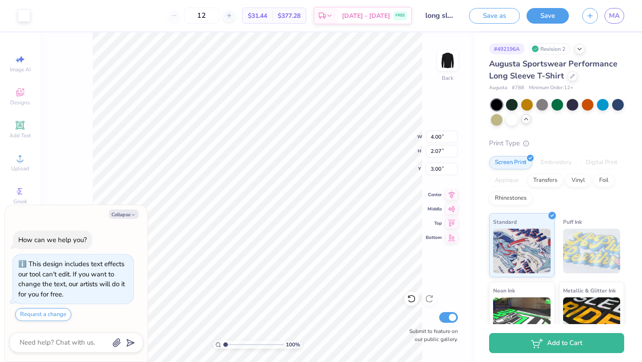
click at [588, 126] on div "Augusta Sportswear Performance Long Sleeve T-Shirt Augusta # 788 Minimum Order:…" at bounding box center [556, 236] width 135 height 357
click at [554, 17] on button "Save" at bounding box center [547, 15] width 42 height 16
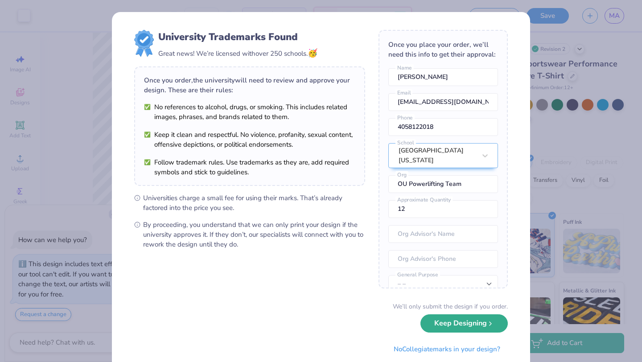
click at [439, 320] on button "Keep Designing" at bounding box center [463, 323] width 87 height 18
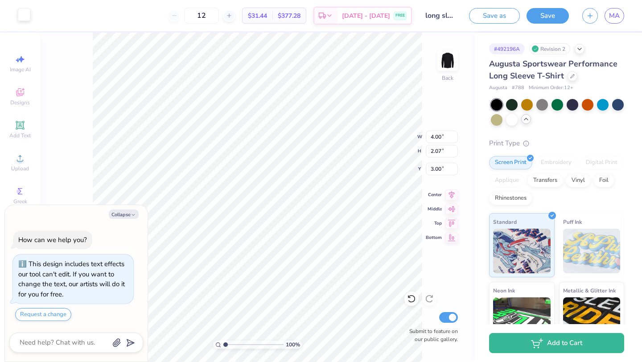
click at [27, 21] on div at bounding box center [24, 14] width 12 height 12
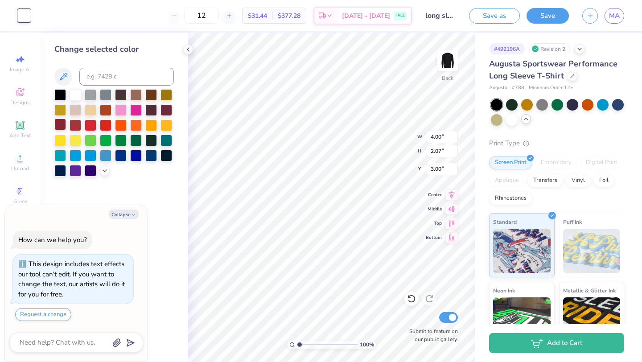
click at [63, 123] on div at bounding box center [60, 125] width 12 height 12
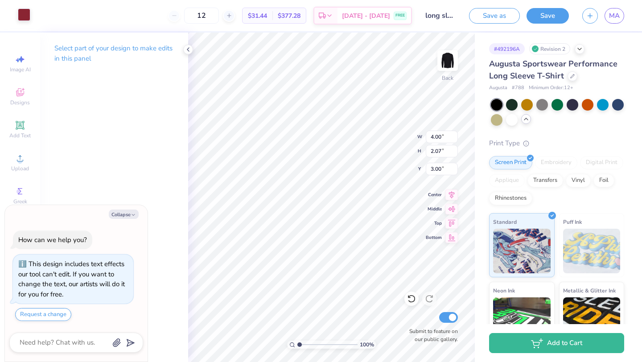
click at [25, 17] on div at bounding box center [24, 14] width 12 height 12
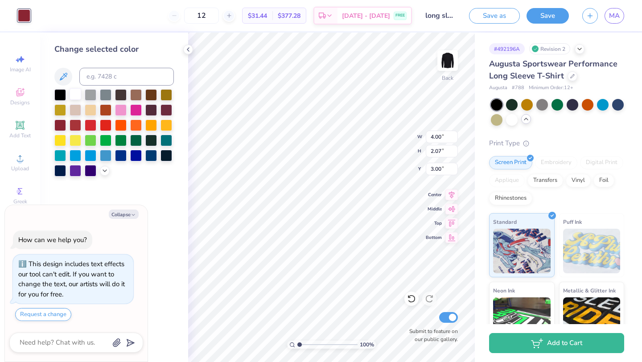
click at [78, 94] on div at bounding box center [76, 94] width 12 height 12
click at [558, 18] on button "Save" at bounding box center [547, 15] width 42 height 16
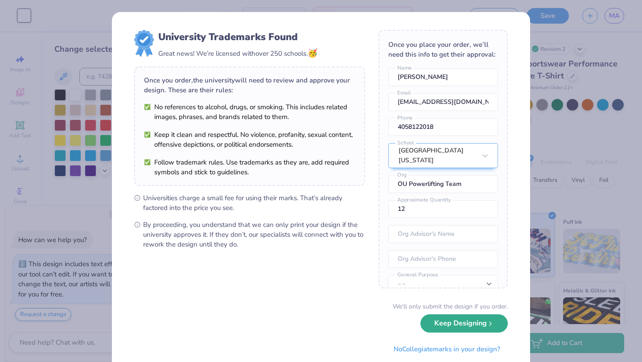
click at [475, 328] on button "Keep Designing" at bounding box center [463, 323] width 87 height 18
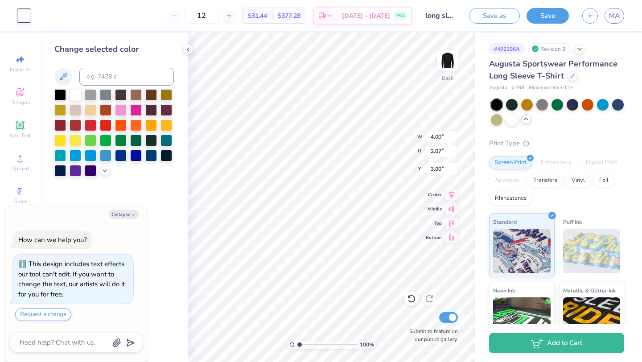
click at [550, 7] on div "Save as Save MA" at bounding box center [555, 15] width 173 height 31
click at [550, 9] on button "Save" at bounding box center [547, 15] width 42 height 16
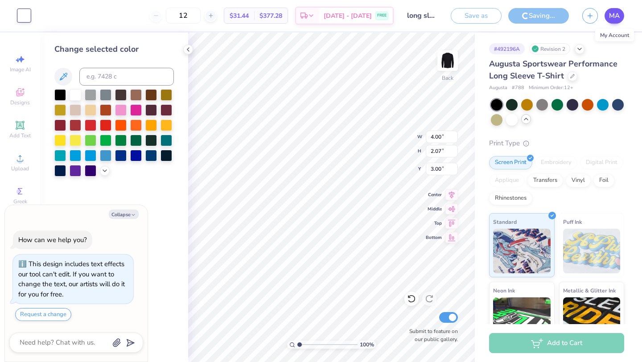
type textarea "x"
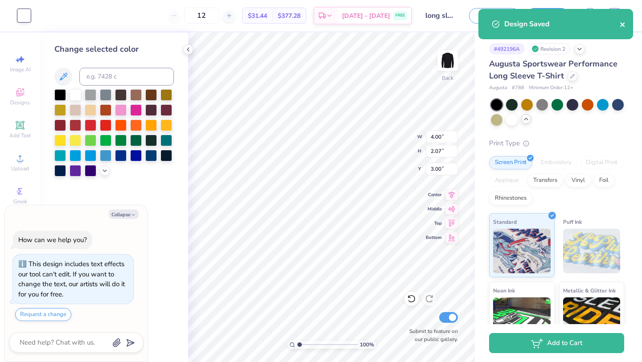
click at [624, 26] on icon "close" at bounding box center [622, 24] width 4 height 4
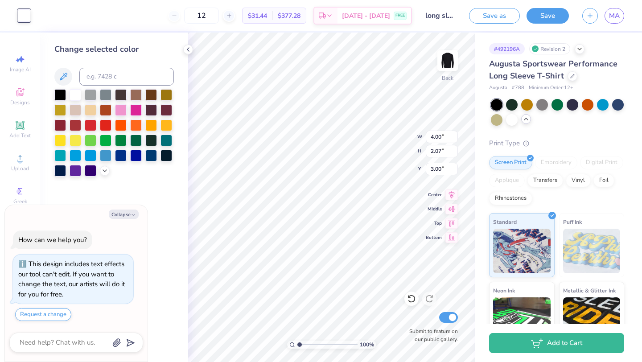
click at [620, 20] on div "Design Saved" at bounding box center [555, 27] width 158 height 41
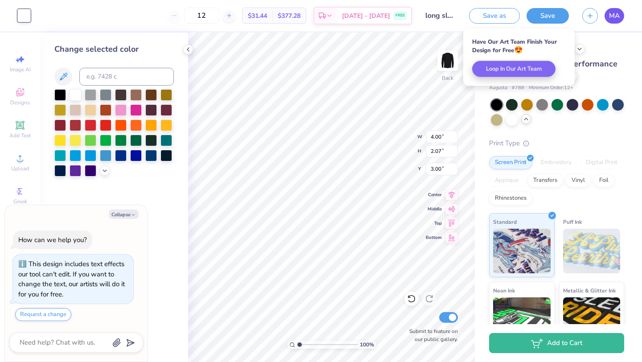
click at [615, 18] on span "MA" at bounding box center [614, 16] width 11 height 10
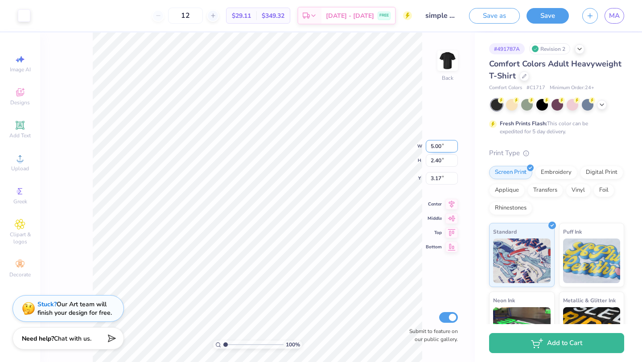
click at [438, 147] on input "5.00" at bounding box center [442, 146] width 32 height 12
type input "4.00"
type input "1.92"
type input "3.41"
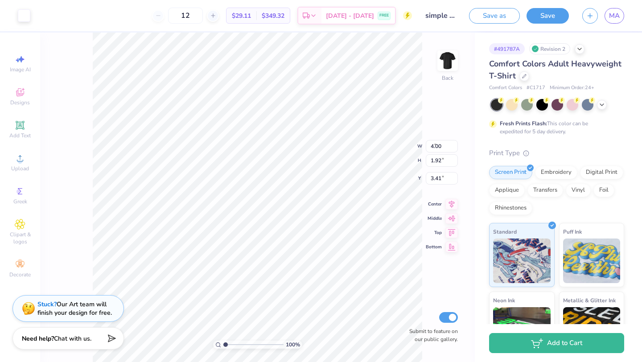
click at [430, 121] on div "100 % Back W 4.00 4 " H 1.92 2.40 " Y 3.41 3.17 " Center Middle Top Bottom Subm…" at bounding box center [257, 197] width 435 height 329
type input "3.00"
click at [544, 18] on button "Save" at bounding box center [547, 15] width 42 height 16
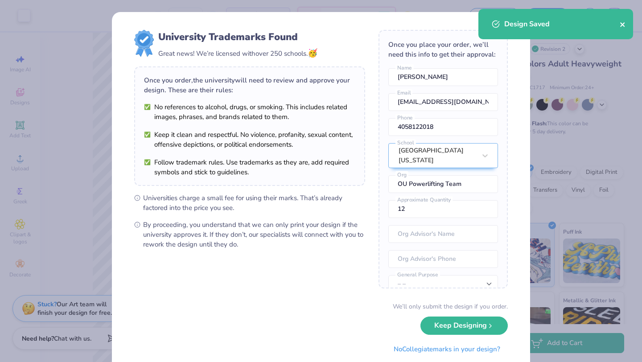
click at [622, 20] on button "close" at bounding box center [623, 24] width 6 height 11
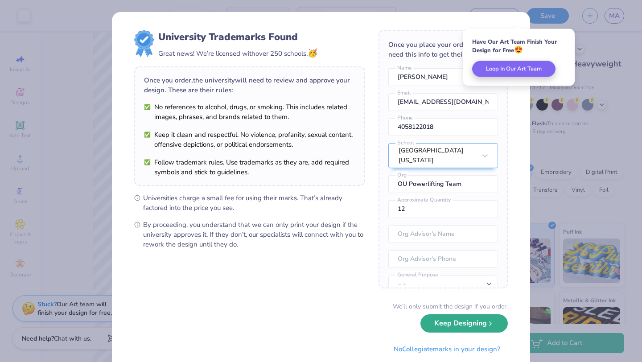
click at [476, 328] on button "Keep Designing" at bounding box center [463, 323] width 87 height 18
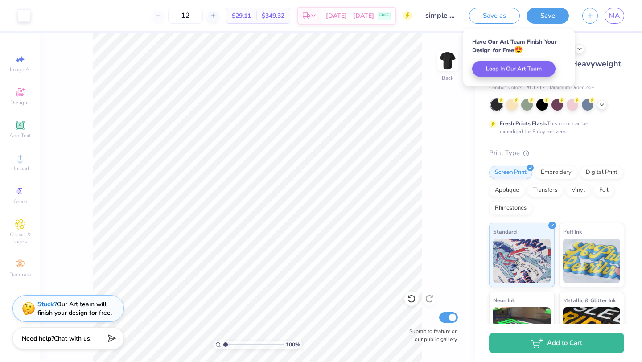
click at [604, 17] on div "MA" at bounding box center [603, 16] width 42 height 16
click at [609, 17] on span "MA" at bounding box center [614, 16] width 11 height 10
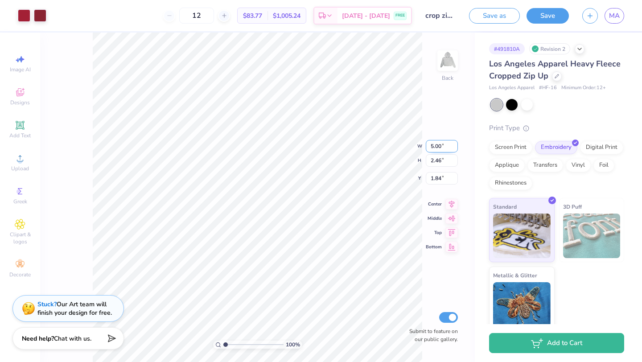
click at [437, 149] on input "5.00" at bounding box center [442, 146] width 32 height 12
type input "4"
click at [520, 146] on div "Screen Print" at bounding box center [510, 146] width 43 height 13
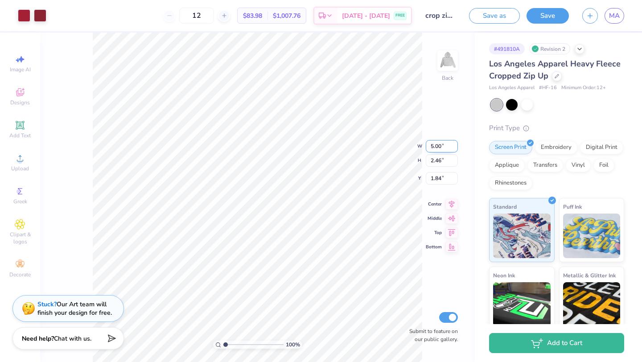
click at [446, 143] on input "5.00" at bounding box center [442, 146] width 32 height 12
click at [446, 142] on input "5.00" at bounding box center [442, 146] width 32 height 12
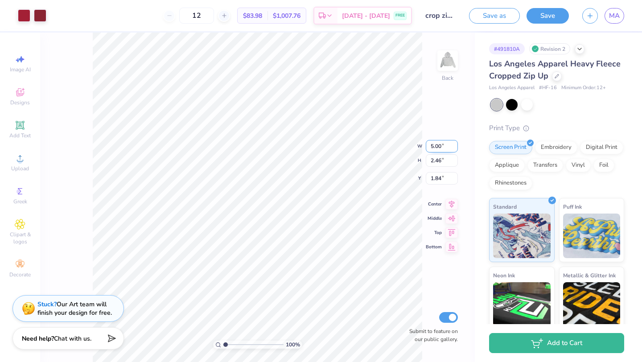
click at [446, 142] on input "5.00" at bounding box center [442, 146] width 32 height 12
type input "4.00"
type input "1.97"
type input "2.09"
click at [446, 128] on div "100 % Back W 4.00 4 " H 1.97 2.46 " Y 2.09 1.84 " Center Middle Top Bottom Subm…" at bounding box center [257, 197] width 435 height 329
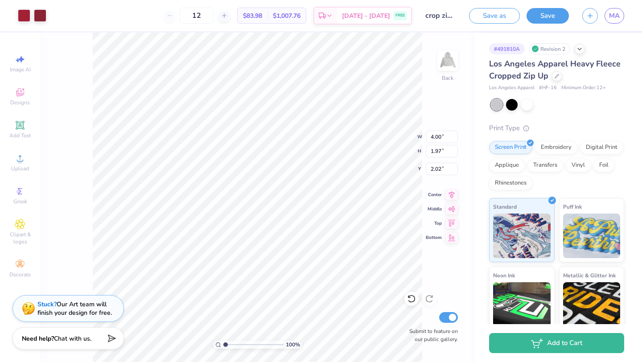
type input "3.00"
click at [538, 18] on button "Save" at bounding box center [547, 16] width 42 height 16
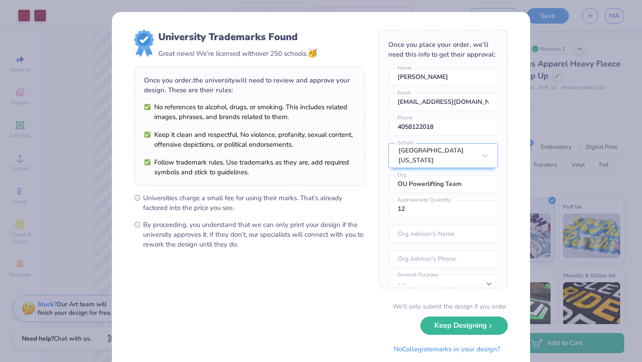
click at [480, 333] on div "We’ll only submit the design if you order. Keep Designing No Collegiate marks i…" at bounding box center [321, 330] width 374 height 56
click at [481, 333] on button "Keep Designing" at bounding box center [463, 323] width 87 height 18
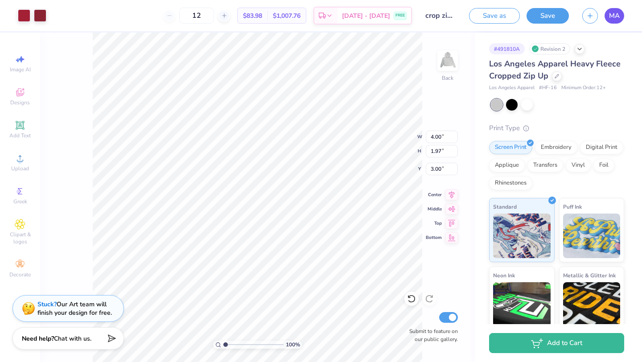
click at [607, 13] on link "MA" at bounding box center [614, 16] width 20 height 16
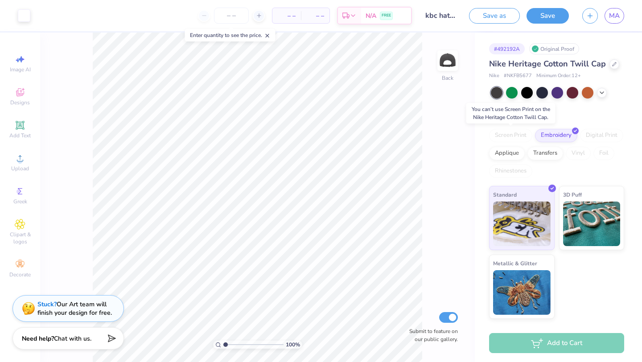
click at [511, 139] on div "Screen Print" at bounding box center [510, 135] width 43 height 13
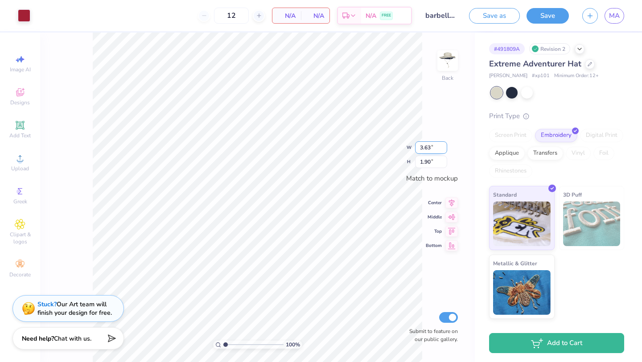
click at [426, 151] on input "3.63" at bounding box center [431, 147] width 32 height 12
type input "4.00"
type input "2.09"
click at [433, 99] on div "100 % Back W 4.00 4.00 " H 2.09 2.09 " Match to mockup Center Middle Top Bottom…" at bounding box center [257, 197] width 435 height 329
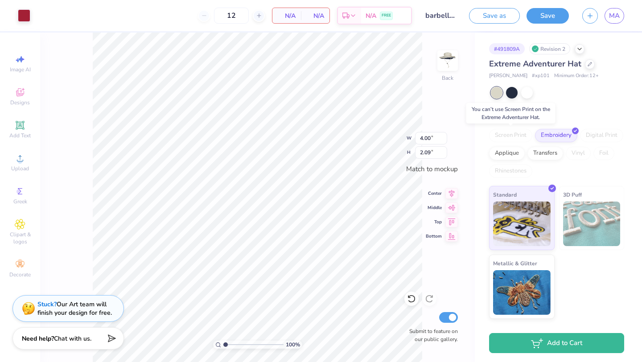
click at [513, 137] on div "Screen Print" at bounding box center [510, 135] width 43 height 13
click at [511, 135] on div "Screen Print" at bounding box center [510, 135] width 43 height 13
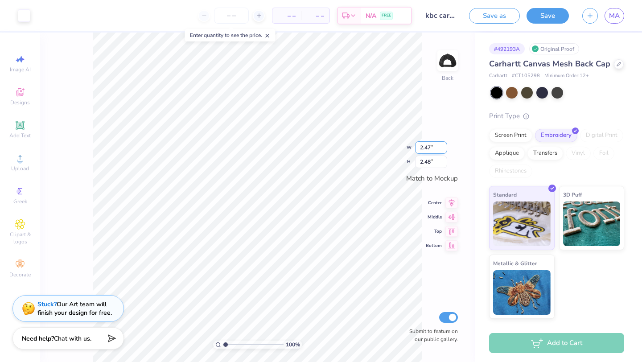
click at [423, 143] on input "2.47" at bounding box center [431, 147] width 32 height 12
click at [423, 144] on input "2.47" at bounding box center [431, 147] width 32 height 12
click at [427, 129] on div "100 % Back W 3 3 " H 2.48 2.48 " Match to [GEOGRAPHIC_DATA] Middle Top Bottom S…" at bounding box center [257, 197] width 435 height 329
type input "2.48"
type input "2.50"
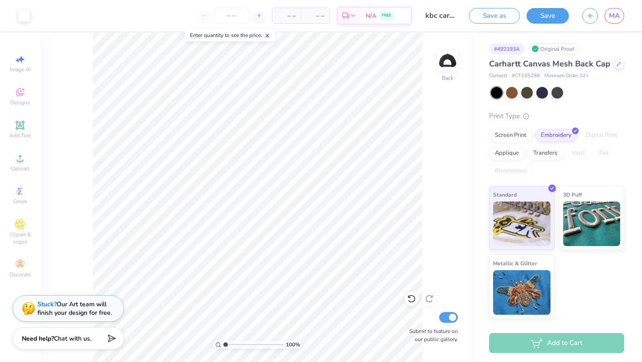
click at [407, 338] on div "100 % Back Submit to feature on our public gallery." at bounding box center [257, 197] width 435 height 329
click at [431, 135] on input "2.48" at bounding box center [431, 138] width 32 height 12
click at [427, 135] on input "2.48" at bounding box center [431, 138] width 32 height 12
click at [426, 135] on input "2.48" at bounding box center [431, 138] width 32 height 12
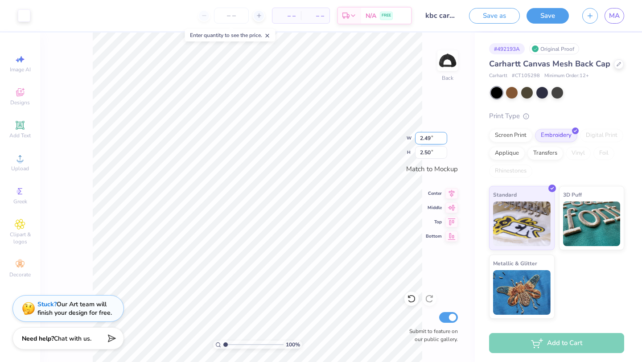
click at [440, 135] on input "2.49" at bounding box center [431, 138] width 32 height 12
type input "4"
click at [425, 99] on div "100 % Back W 4 4 " H 2.50 2.50 " Match to Mockup Center Middle Top Bottom Submi…" at bounding box center [257, 197] width 435 height 329
click at [427, 135] on input "2.48" at bounding box center [431, 138] width 32 height 12
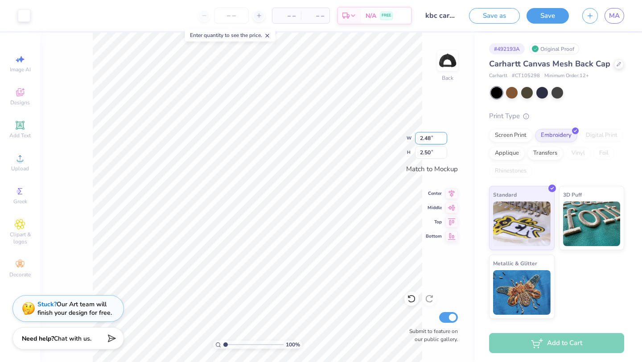
click at [427, 135] on input "2.48" at bounding box center [431, 138] width 32 height 12
type input "3"
click at [427, 110] on div "100 % Back W 3 3 " H 2.50 2.50 " Match to Mockup Center Middle Top Bottom Submi…" at bounding box center [257, 197] width 435 height 329
click at [431, 140] on input "2.48" at bounding box center [431, 138] width 32 height 12
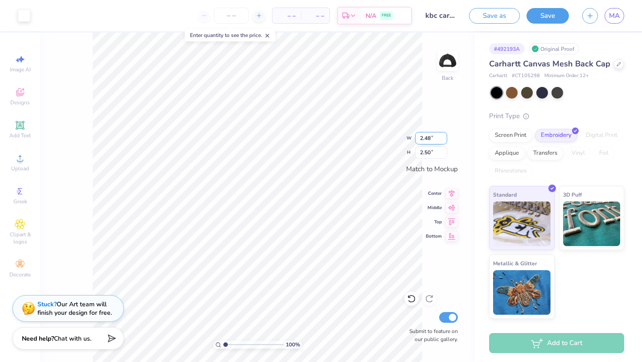
click at [426, 138] on input "2.48" at bounding box center [431, 138] width 32 height 12
click at [529, 19] on button "Save" at bounding box center [547, 15] width 42 height 16
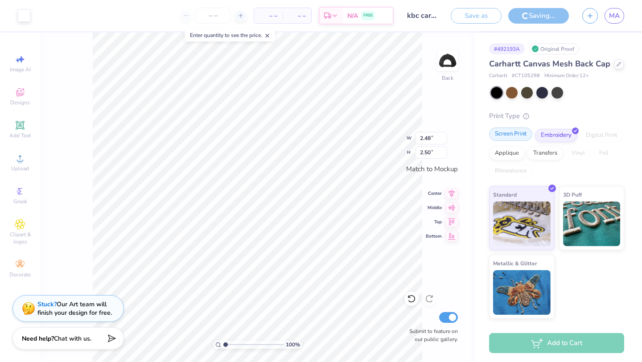
click at [521, 136] on div "Screen Print" at bounding box center [510, 133] width 43 height 13
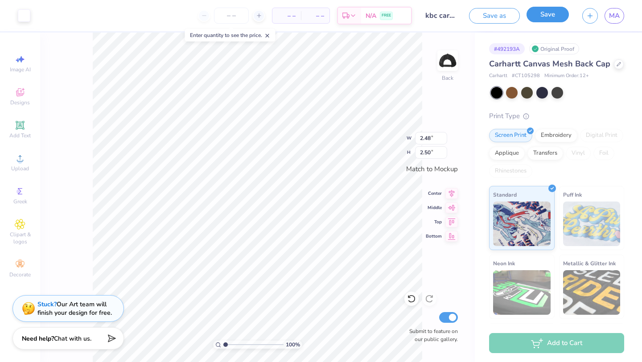
click at [550, 21] on button "Save" at bounding box center [547, 15] width 42 height 16
click at [613, 19] on span "MA" at bounding box center [614, 16] width 11 height 10
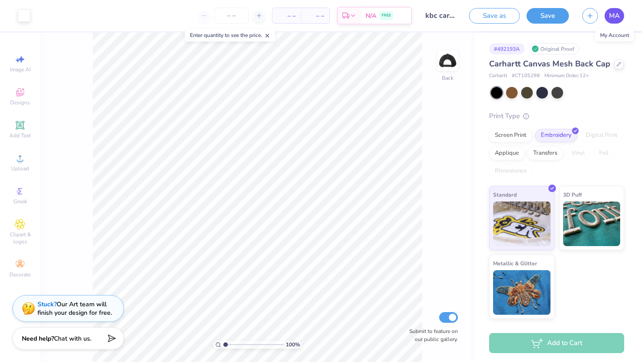
click at [619, 16] on span "MA" at bounding box center [614, 16] width 11 height 10
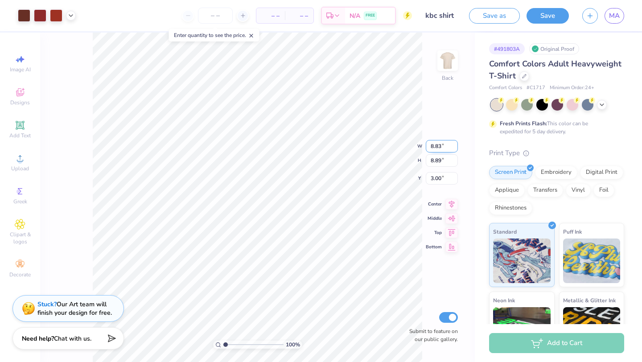
click at [440, 144] on input "8.83" at bounding box center [442, 146] width 32 height 12
click at [437, 144] on input "8.83" at bounding box center [442, 146] width 32 height 12
type input "2.48"
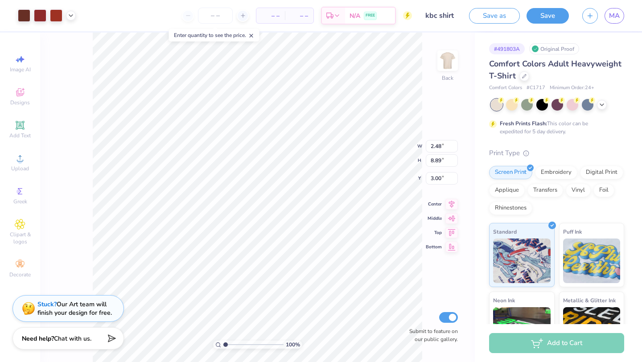
click at [427, 118] on div "100 % Back W 2.48 2.48 " H 8.89 8.89 " Y 3.00 3.00 " Center Middle Top Bottom S…" at bounding box center [257, 197] width 435 height 329
type input "2.50"
type input "6.20"
type input "3.00"
